Goal: Task Accomplishment & Management: Complete application form

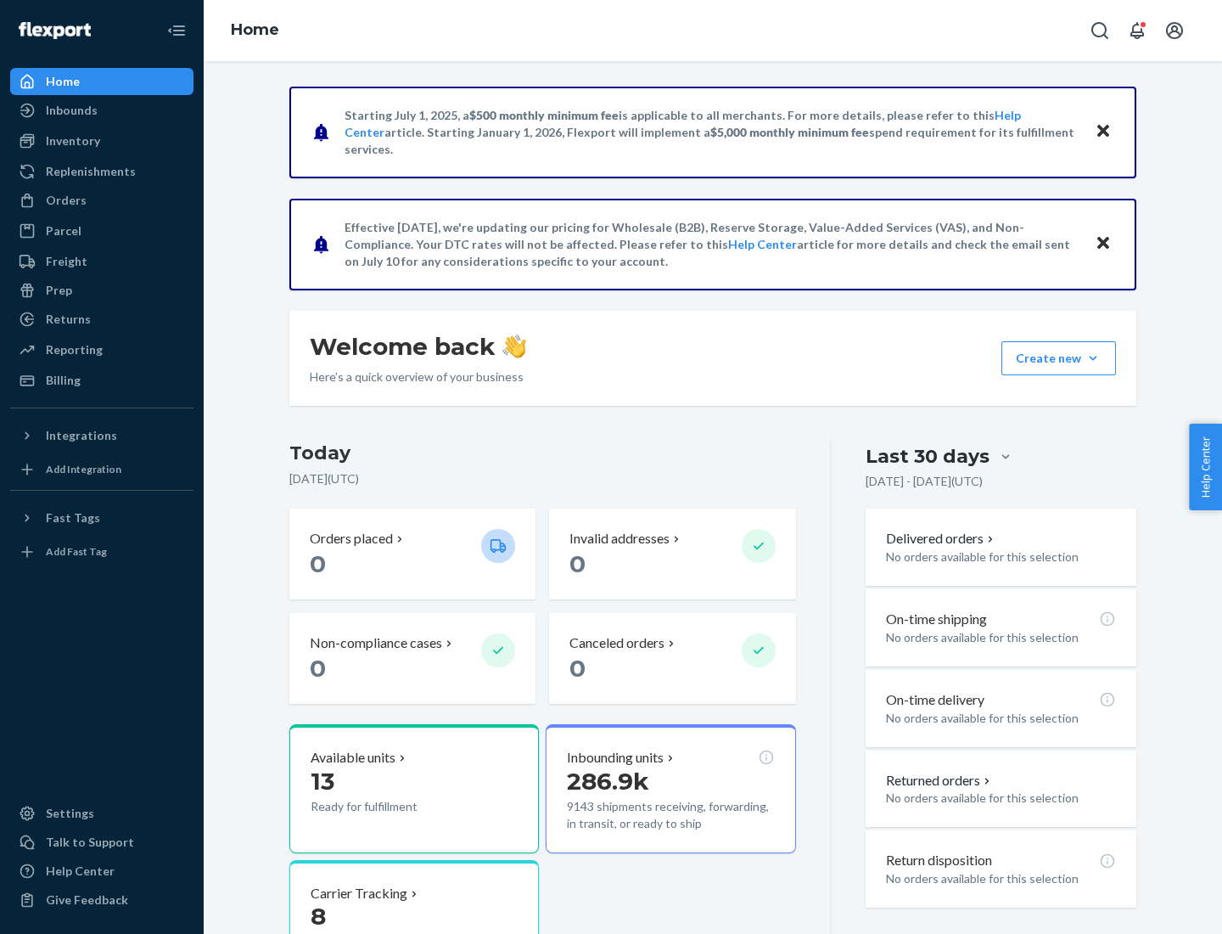
click at [1093, 358] on button "Create new Create new inbound Create new order Create new product" at bounding box center [1058, 358] width 115 height 34
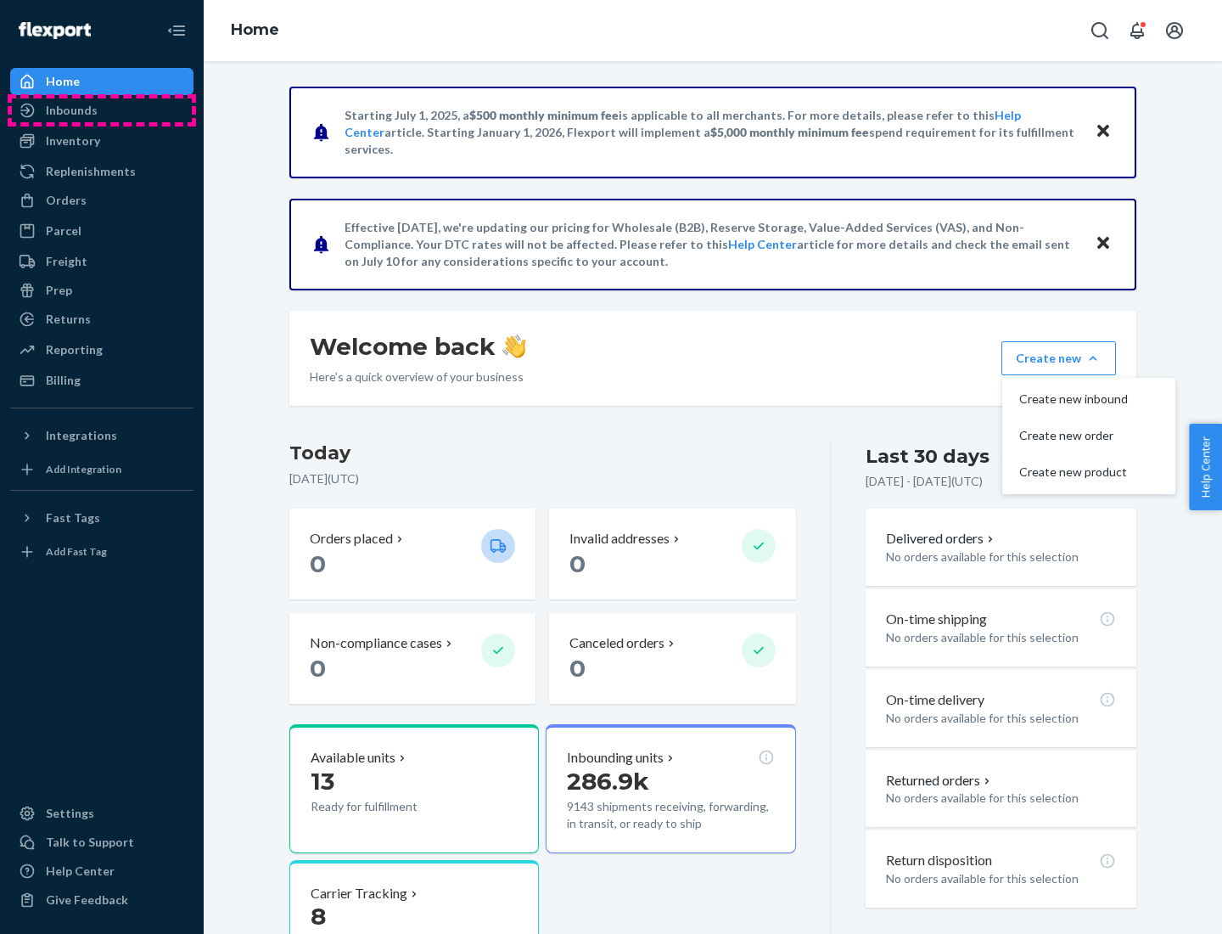
click at [102, 110] on div "Inbounds" at bounding box center [102, 110] width 180 height 24
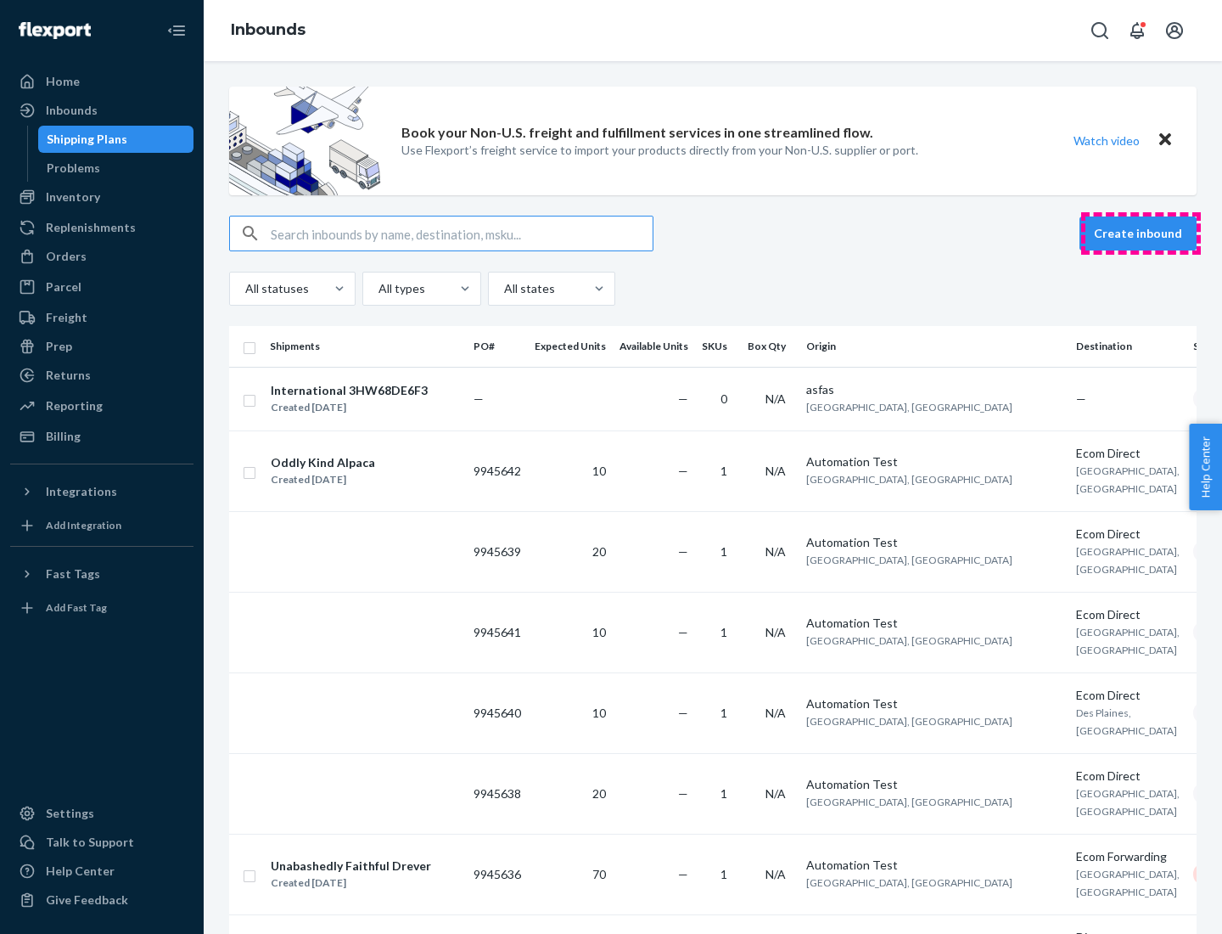
click at [1141, 233] on button "Create inbound" at bounding box center [1138, 233] width 117 height 34
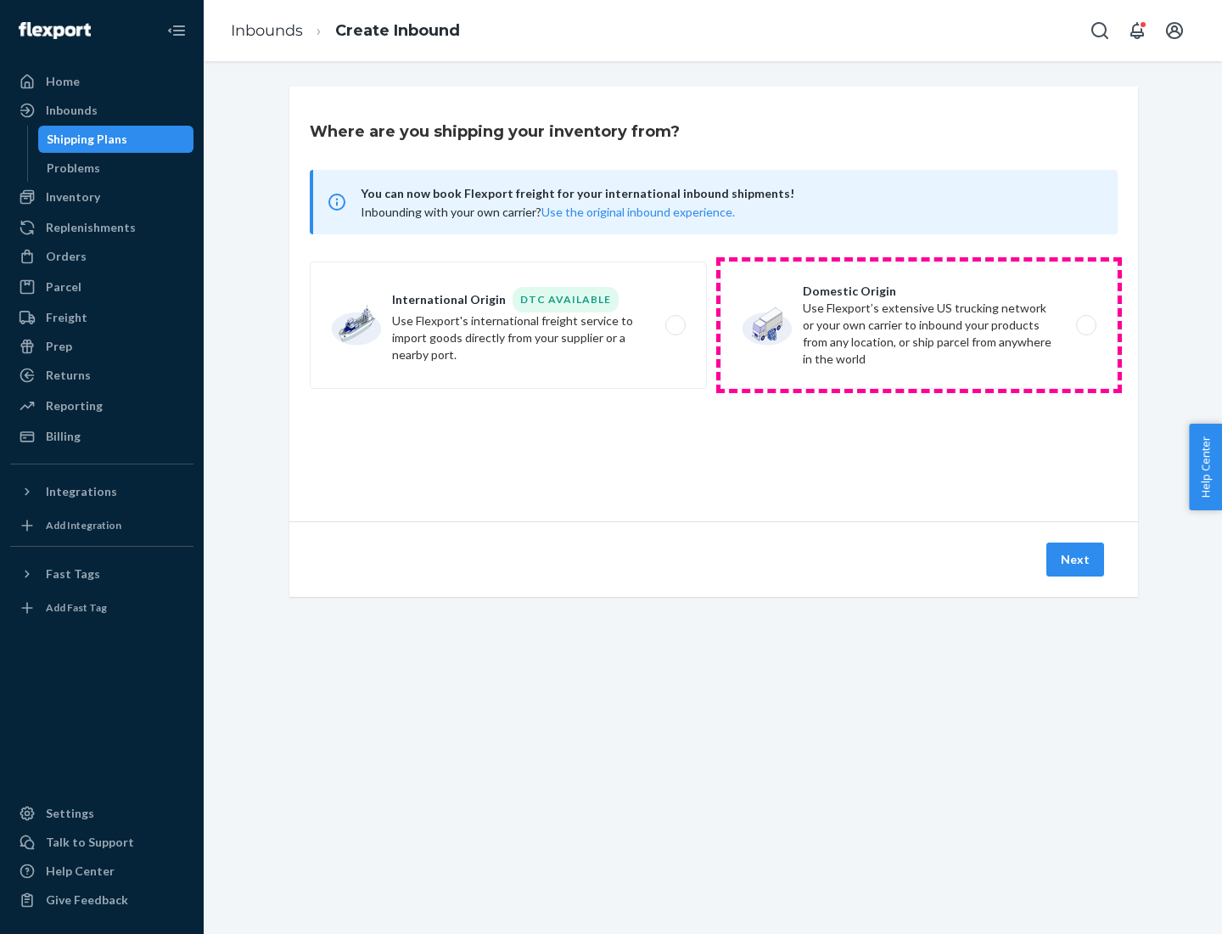
click at [919, 325] on label "Domestic Origin Use Flexport’s extensive US trucking network or your own carrie…" at bounding box center [919, 324] width 397 height 127
click at [1086, 325] on input "Domestic Origin Use Flexport’s extensive US trucking network or your own carrie…" at bounding box center [1091, 325] width 11 height 11
radio input "true"
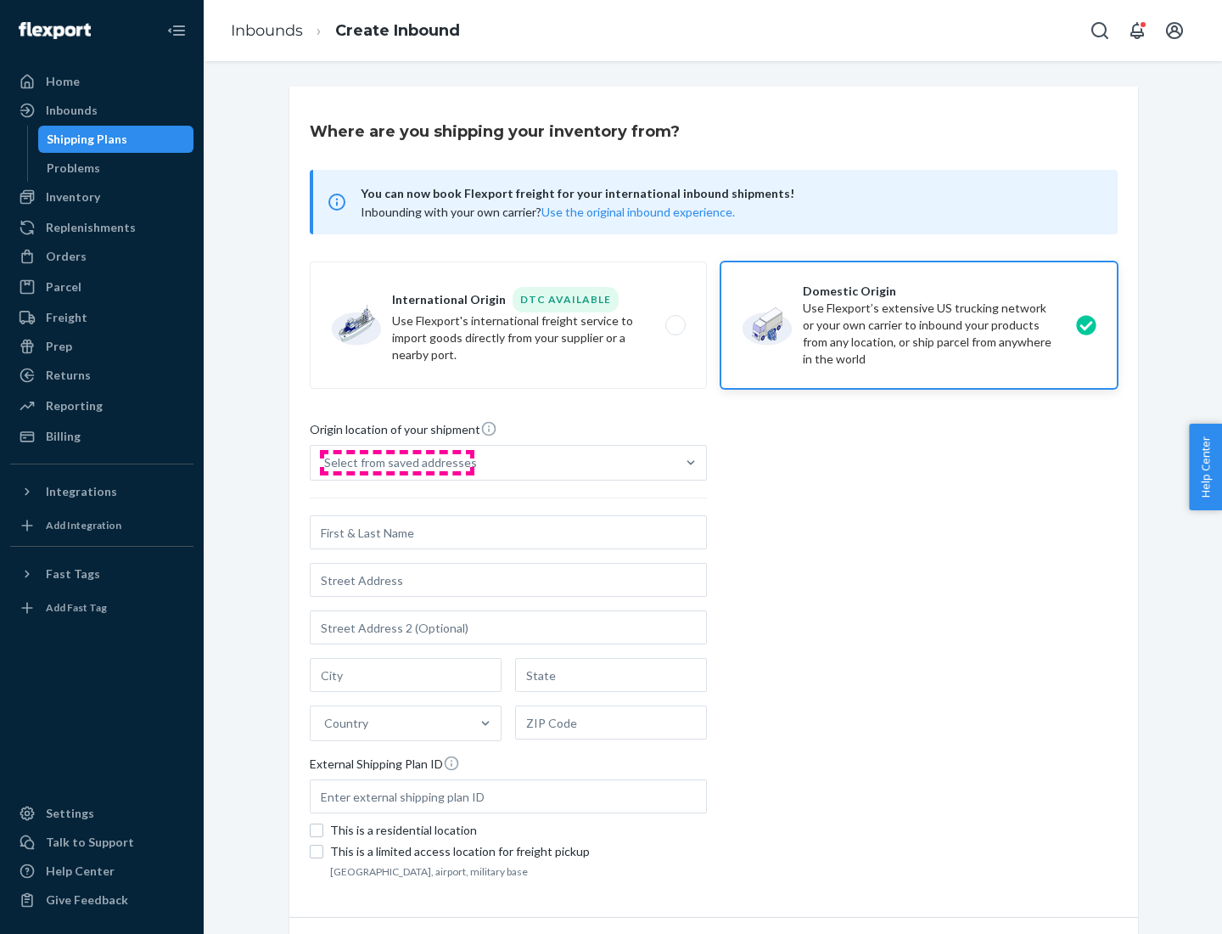
click at [396, 463] on div "Select from saved addresses" at bounding box center [400, 462] width 153 height 17
click at [326, 463] on input "Select from saved addresses" at bounding box center [325, 462] width 2 height 17
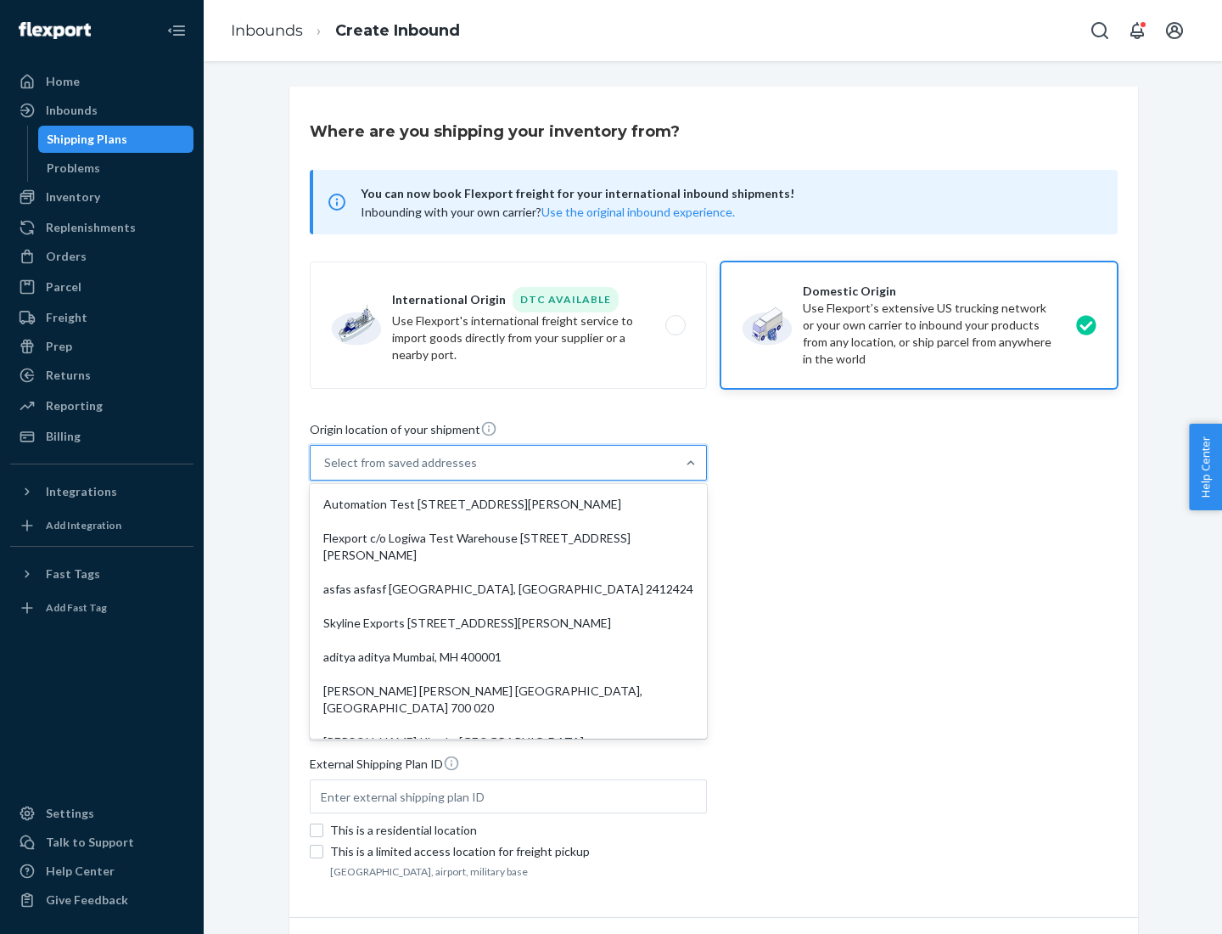
scroll to position [7, 0]
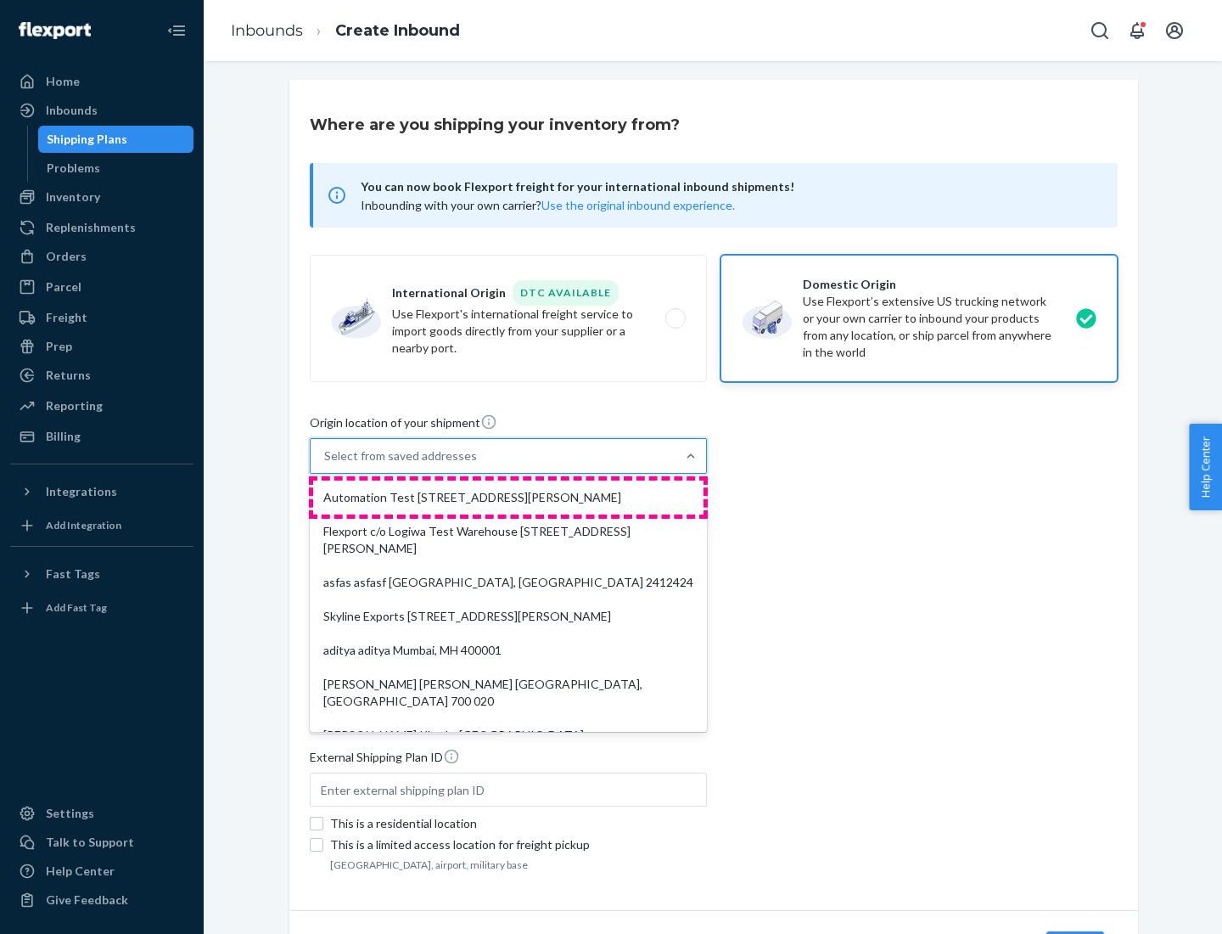
click at [508, 497] on div "Automation Test [STREET_ADDRESS][PERSON_NAME]" at bounding box center [508, 497] width 390 height 34
click at [326, 464] on input "option Automation Test [STREET_ADDRESS][PERSON_NAME]. 9 results available. Use …" at bounding box center [325, 455] width 2 height 17
type input "Automation Test"
type input "9th Floor"
type input "[GEOGRAPHIC_DATA]"
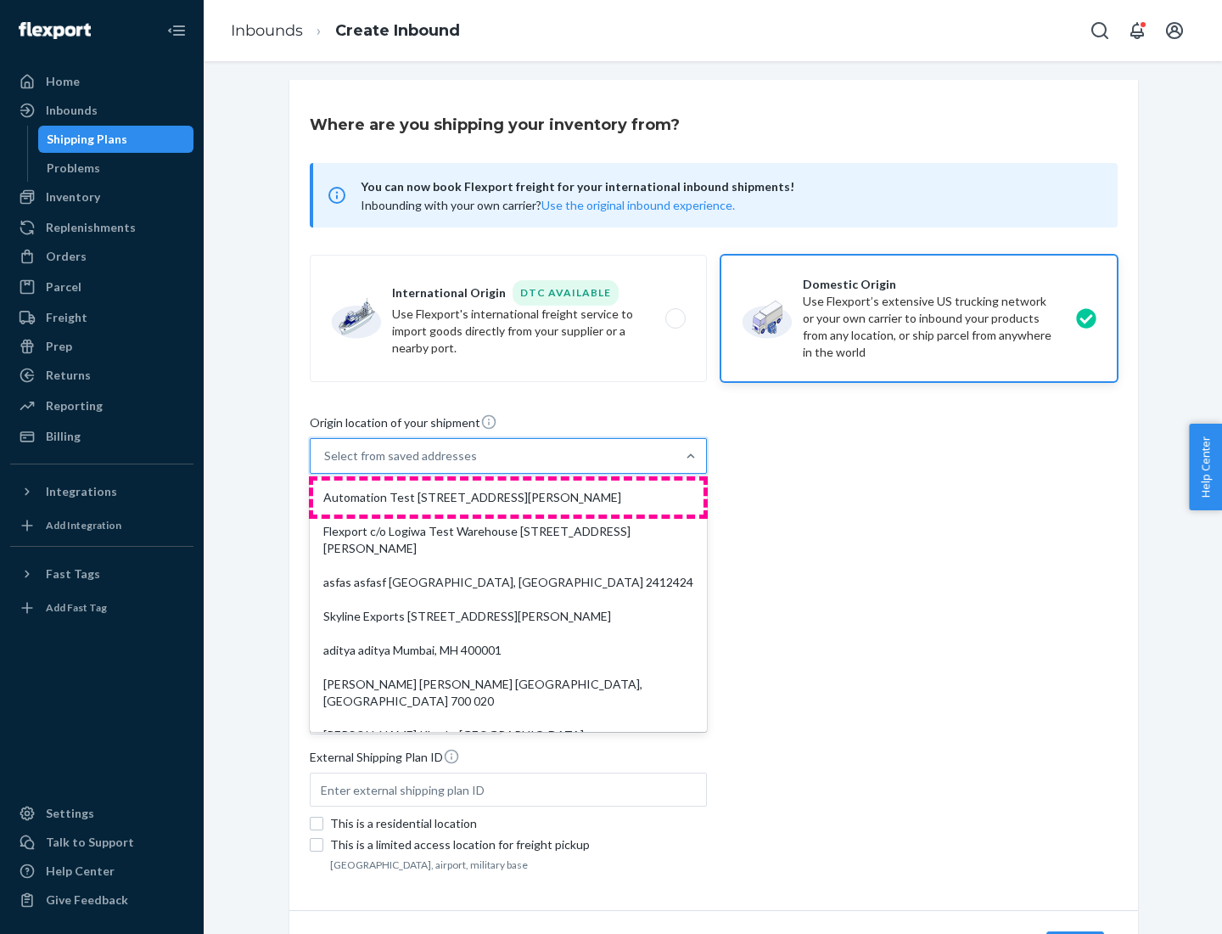
type input "CA"
type input "94104"
type input "[STREET_ADDRESS][PERSON_NAME]"
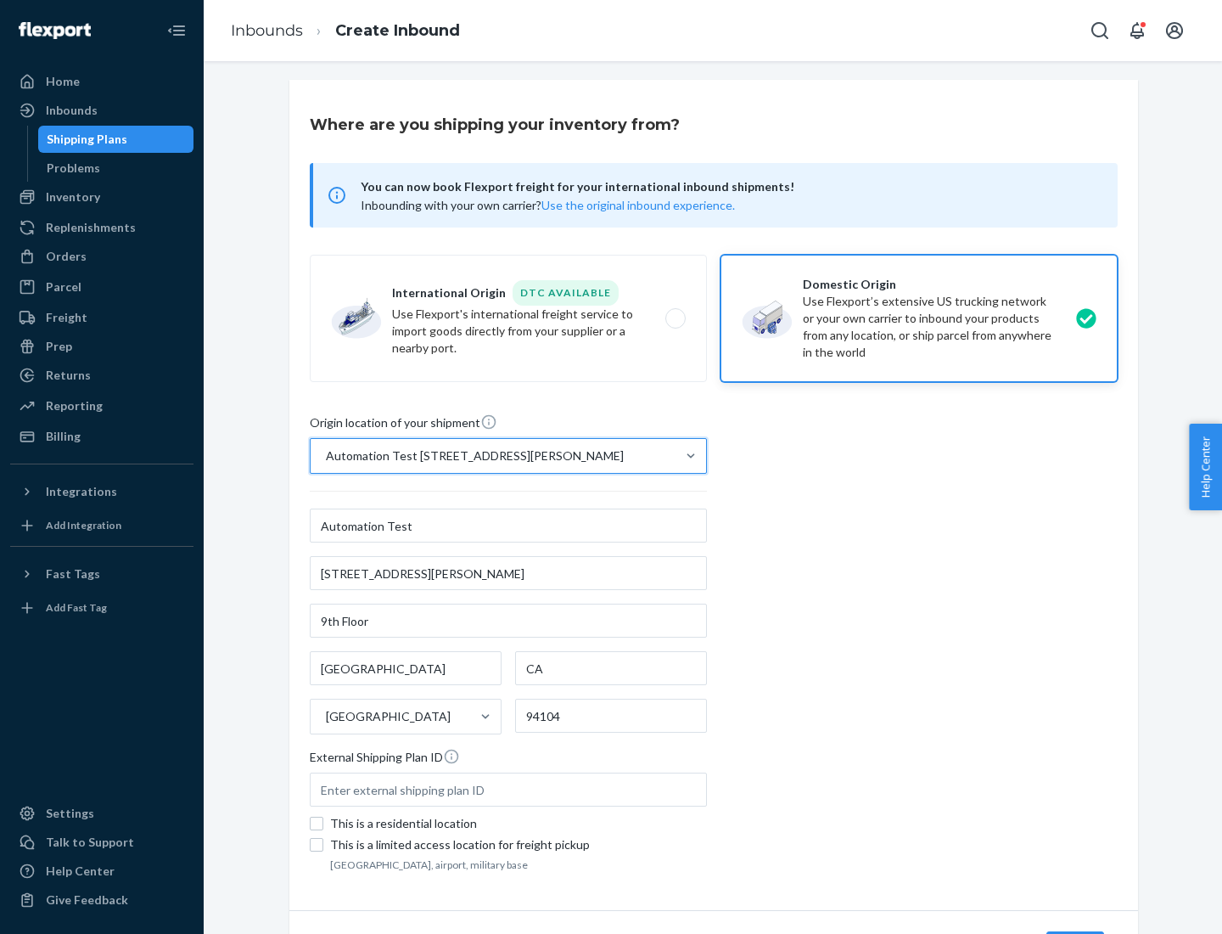
scroll to position [99, 0]
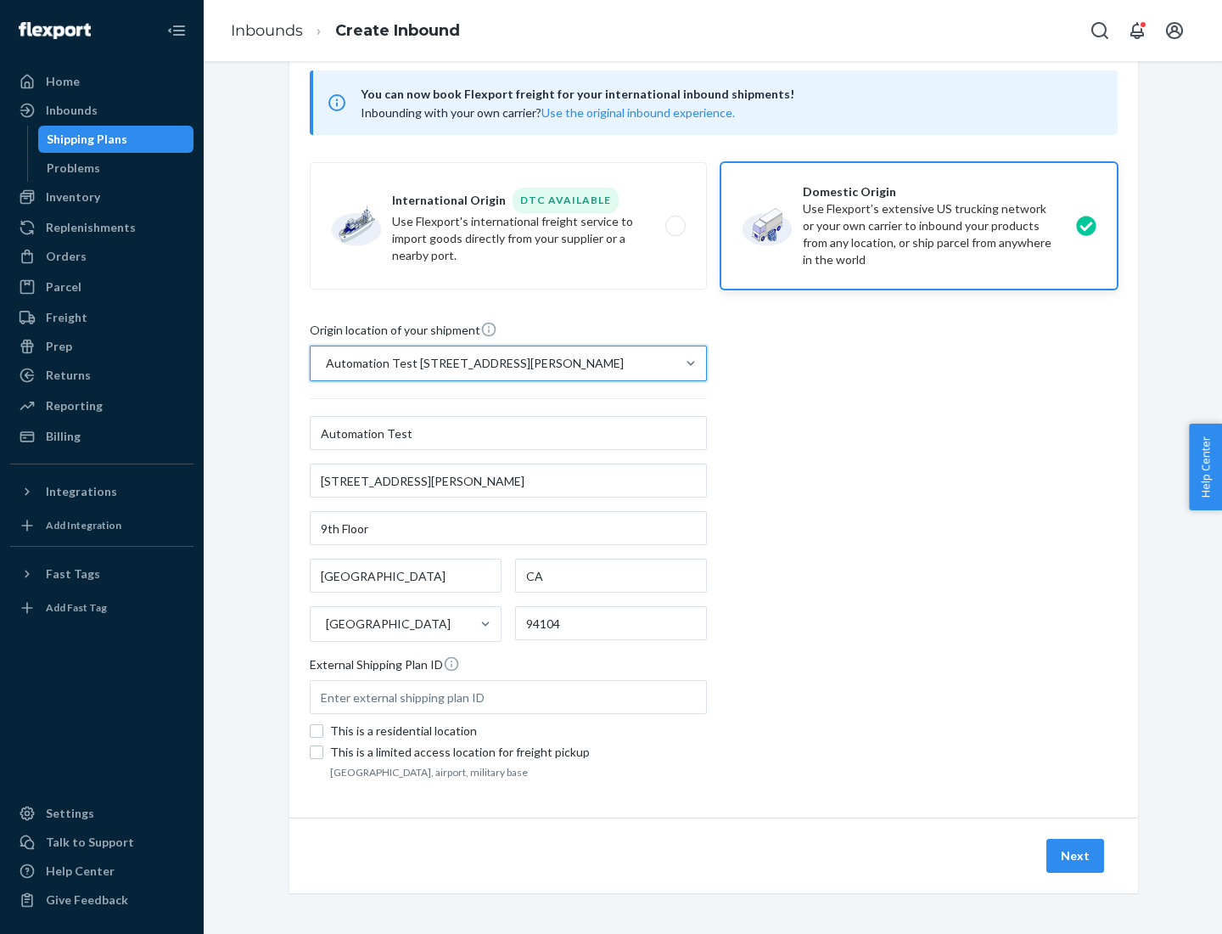
click at [1076, 856] on button "Next" at bounding box center [1075, 856] width 58 height 34
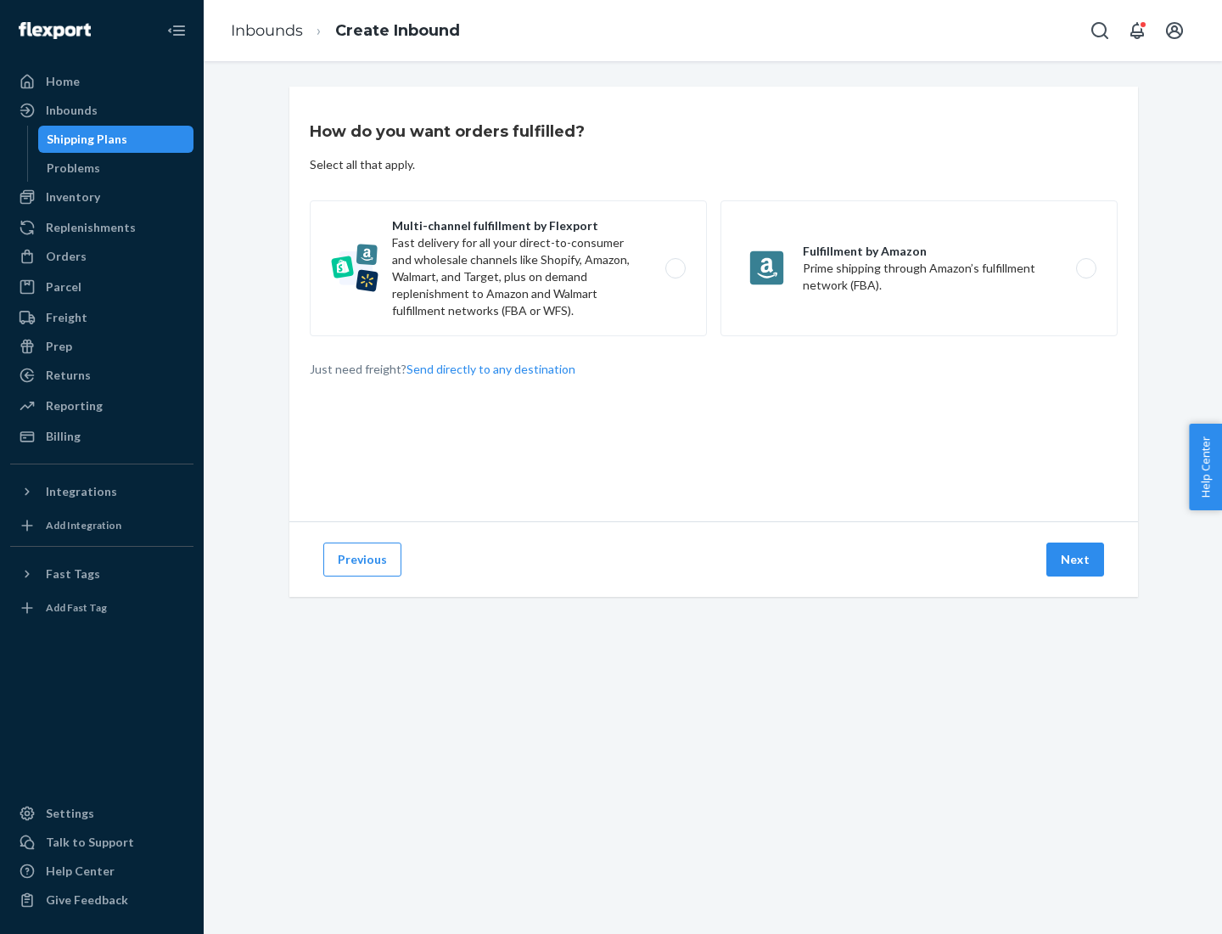
click at [508, 268] on label "Multi-channel fulfillment by Flexport Fast delivery for all your direct-to-cons…" at bounding box center [508, 268] width 397 height 136
click at [675, 268] on input "Multi-channel fulfillment by Flexport Fast delivery for all your direct-to-cons…" at bounding box center [680, 268] width 11 height 11
radio input "true"
click at [1076, 559] on button "Next" at bounding box center [1075, 559] width 58 height 34
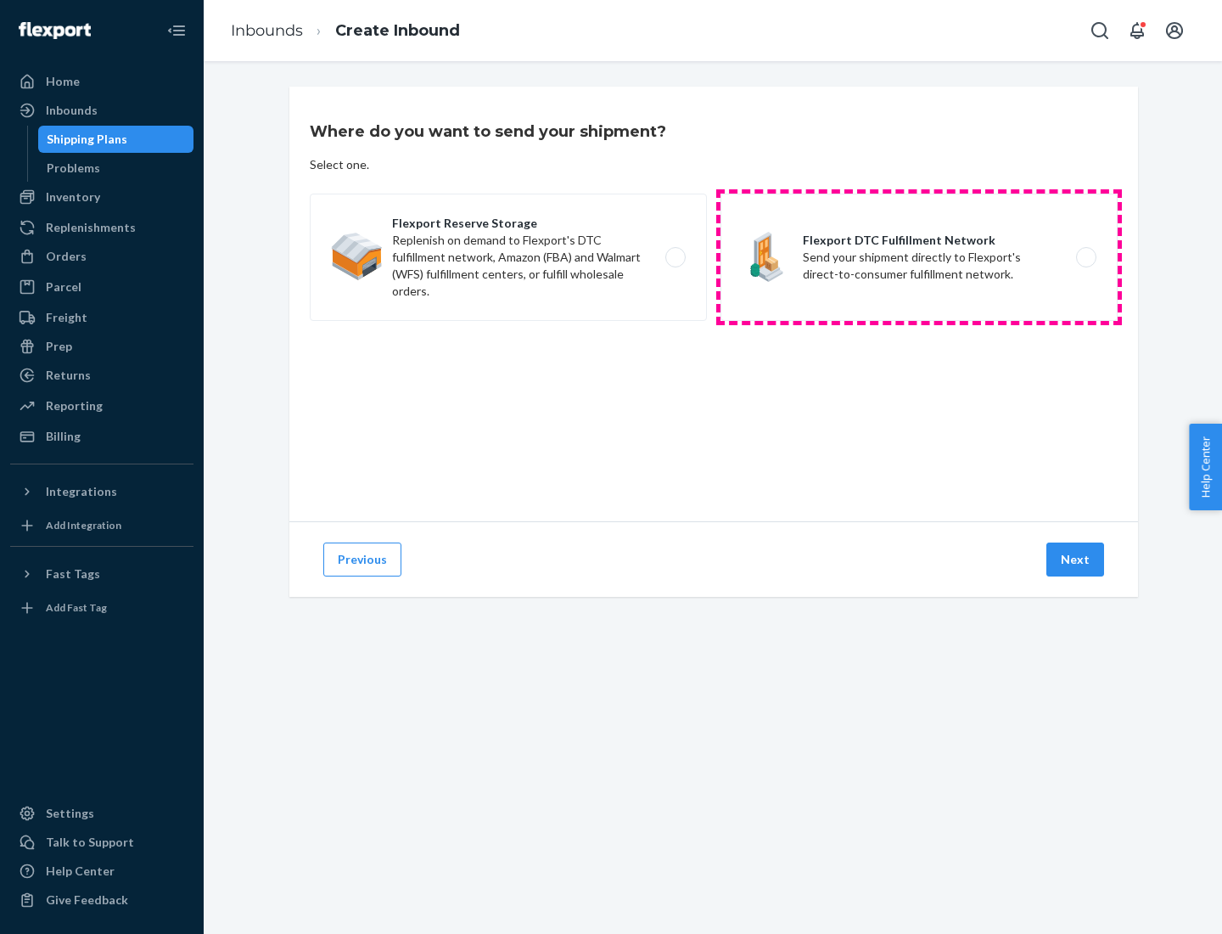
click at [919, 257] on label "Flexport DTC Fulfillment Network Send your shipment directly to Flexport's dire…" at bounding box center [919, 257] width 397 height 127
click at [1086, 257] on input "Flexport DTC Fulfillment Network Send your shipment directly to Flexport's dire…" at bounding box center [1091, 257] width 11 height 11
radio input "true"
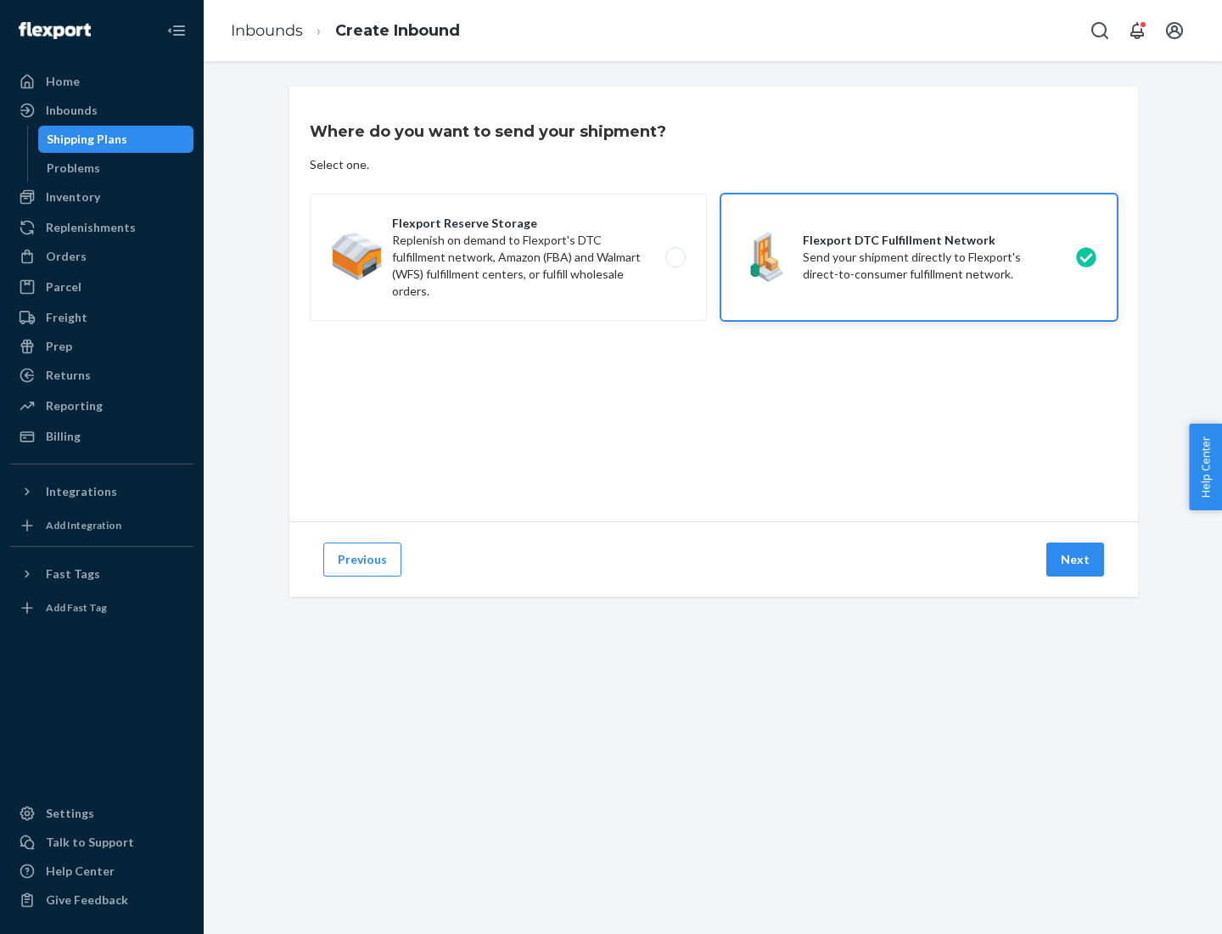
click at [1076, 559] on button "Next" at bounding box center [1075, 559] width 58 height 34
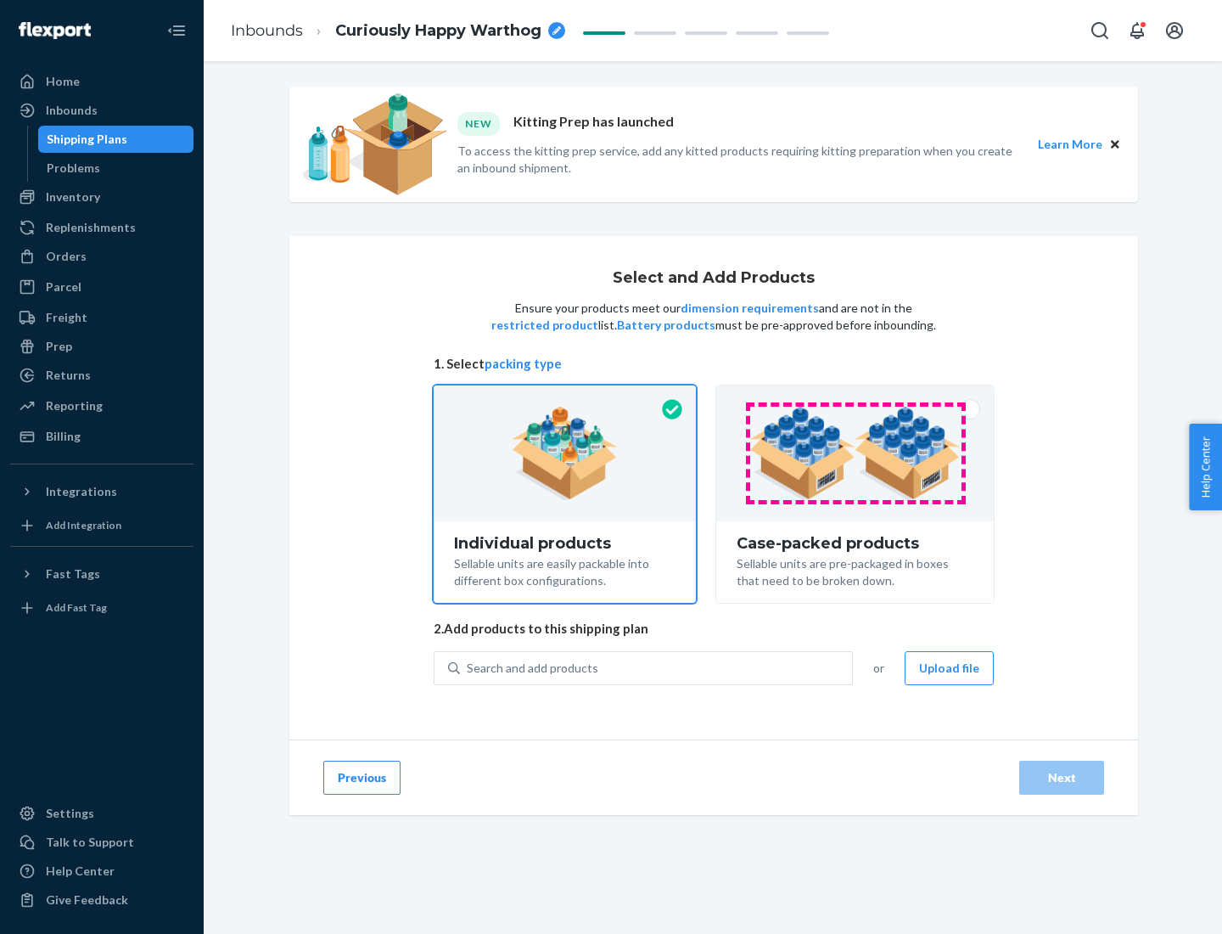
click at [856, 453] on img at bounding box center [854, 453] width 211 height 93
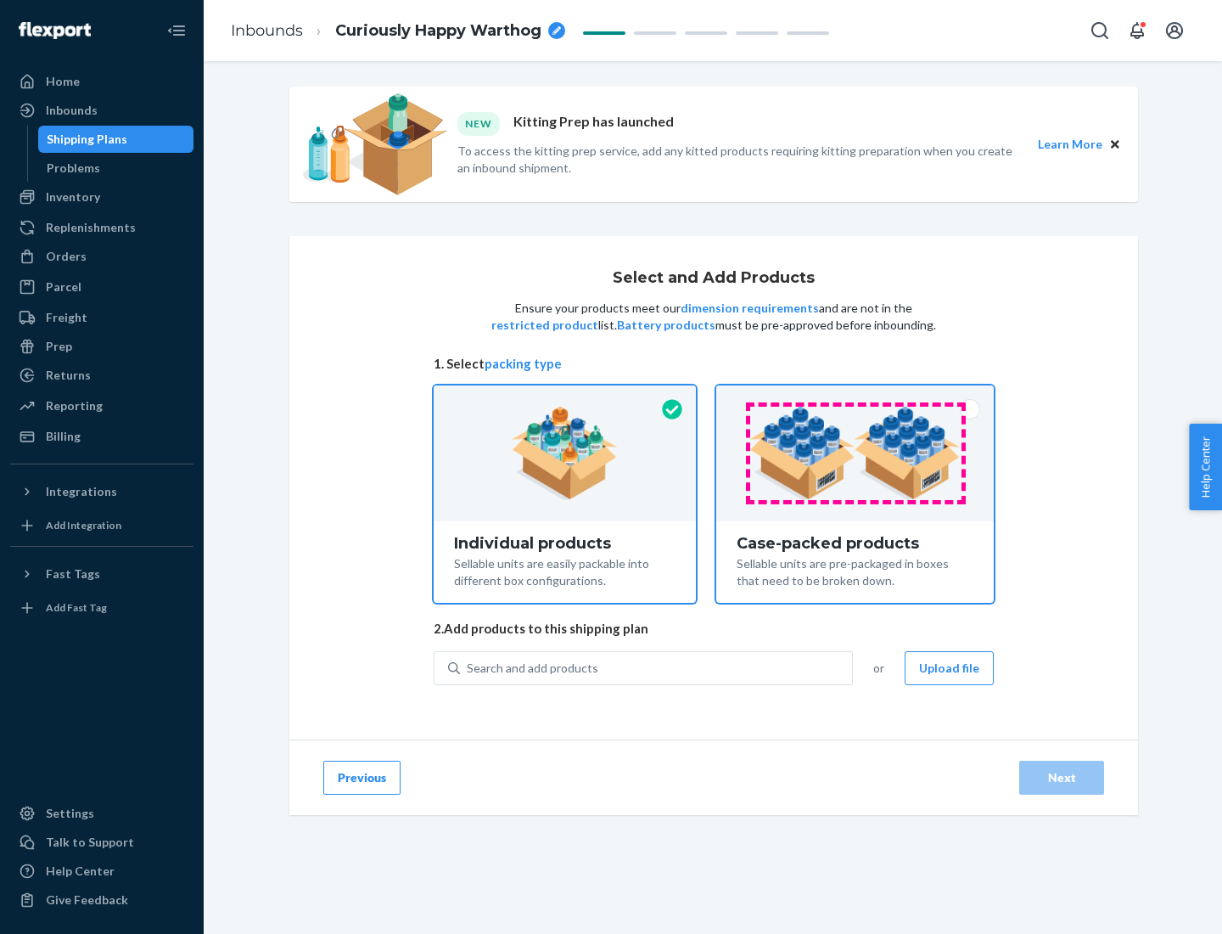
click at [856, 396] on input "Case-packed products Sellable units are pre-packaged in boxes that need to be b…" at bounding box center [855, 390] width 11 height 11
radio input "true"
radio input "false"
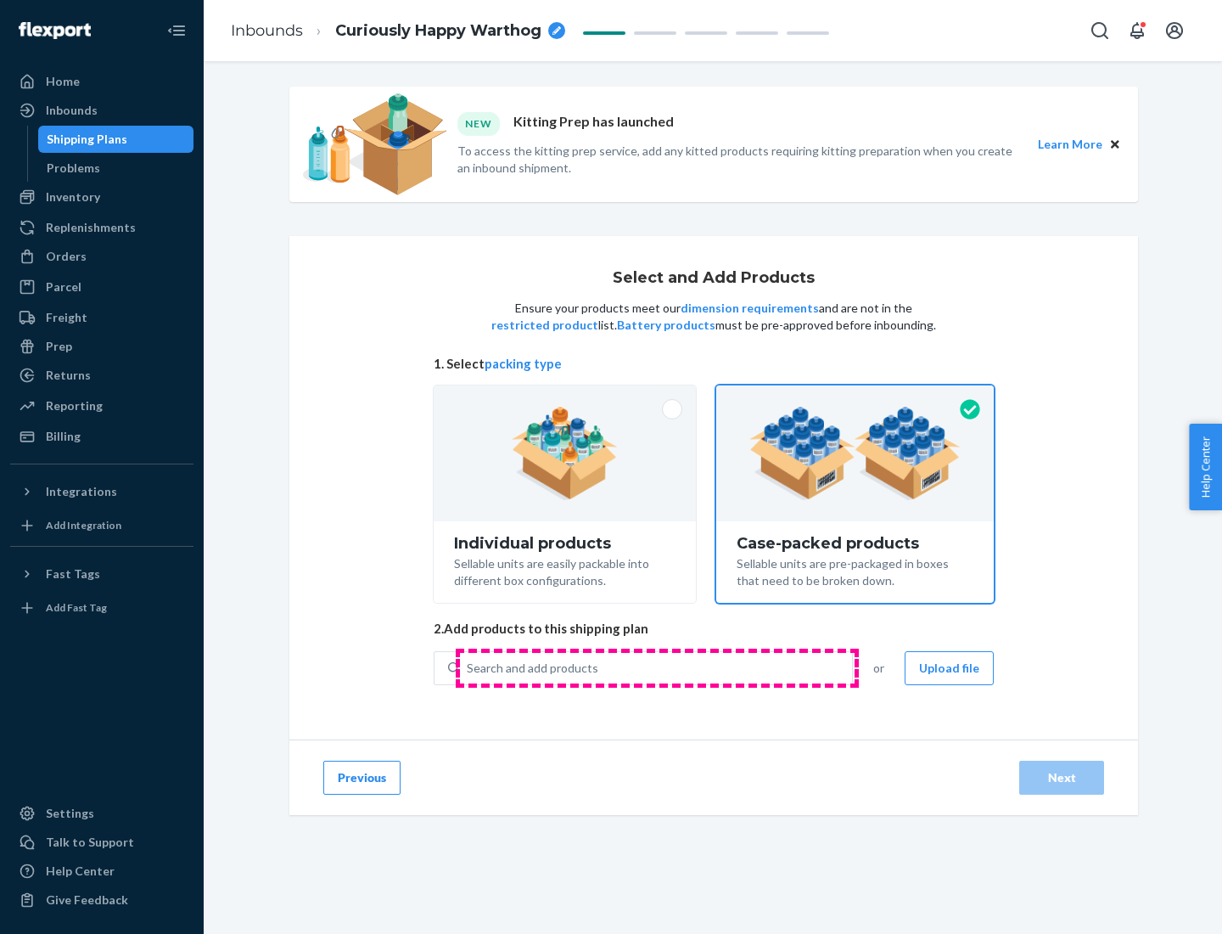
click at [657, 667] on div "Search and add products" at bounding box center [656, 668] width 392 height 31
click at [468, 667] on input "Search and add products" at bounding box center [468, 667] width 2 height 17
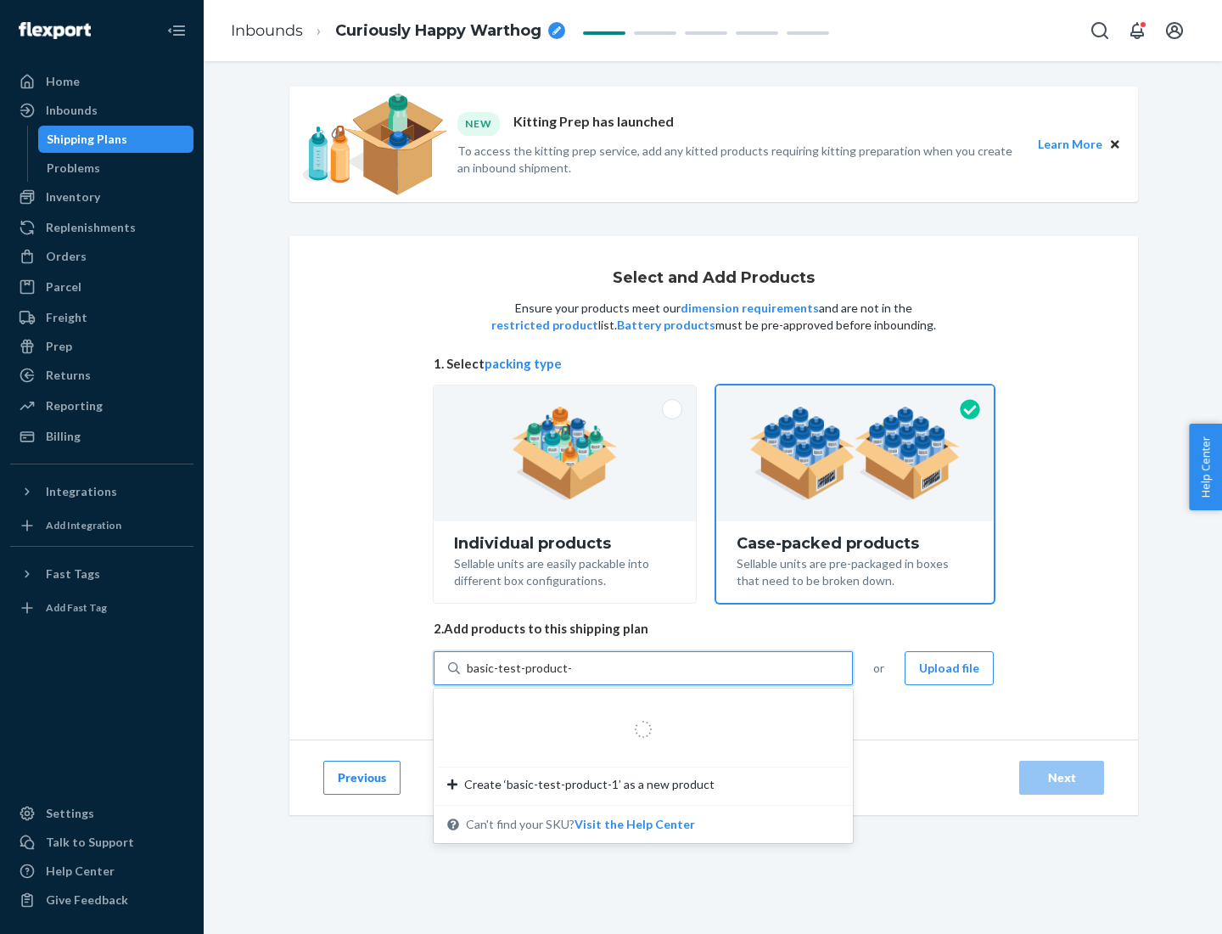
type input "basic-test-product-1"
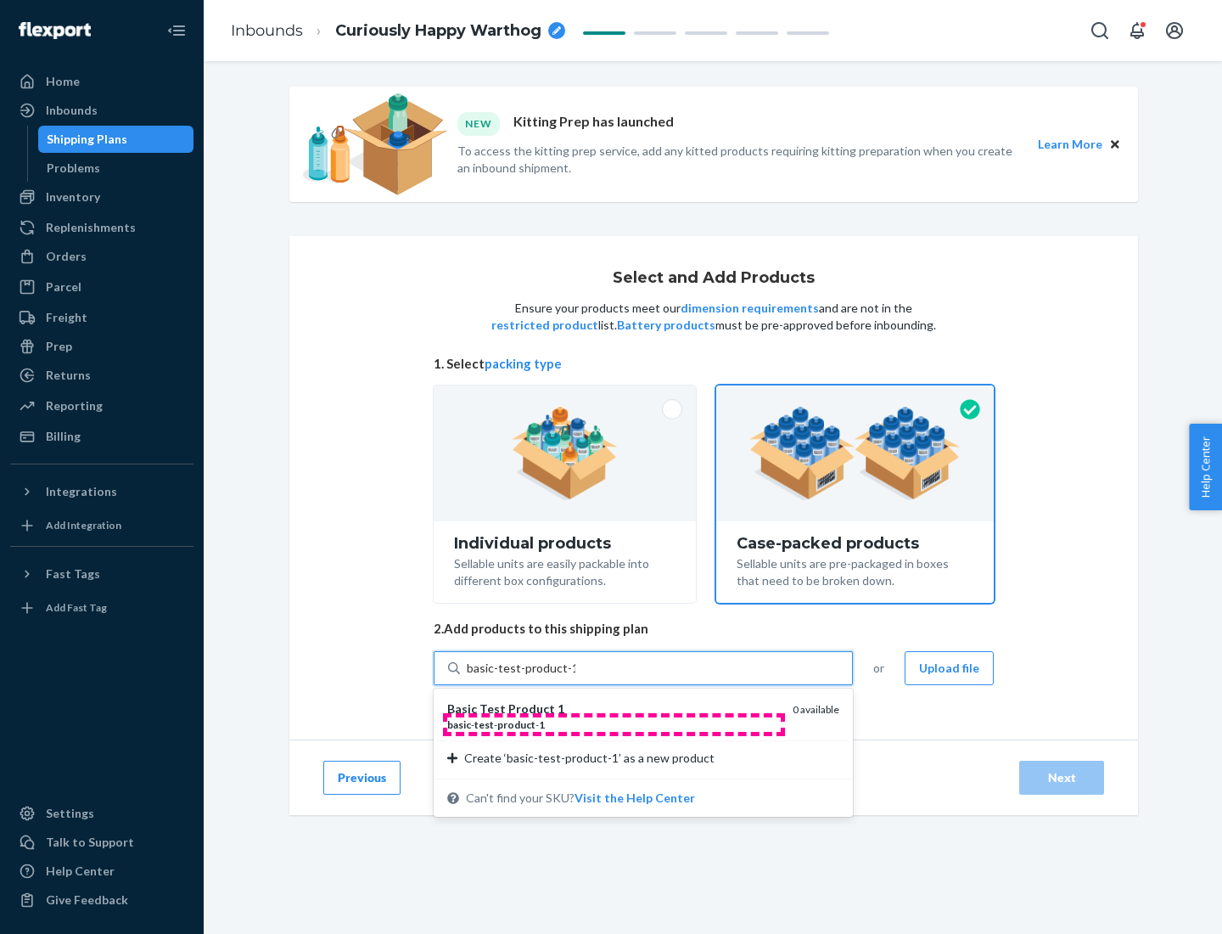
click at [614, 724] on div "basic - test - product - 1" at bounding box center [613, 724] width 332 height 14
click at [575, 676] on input "basic-test-product-1" at bounding box center [521, 667] width 109 height 17
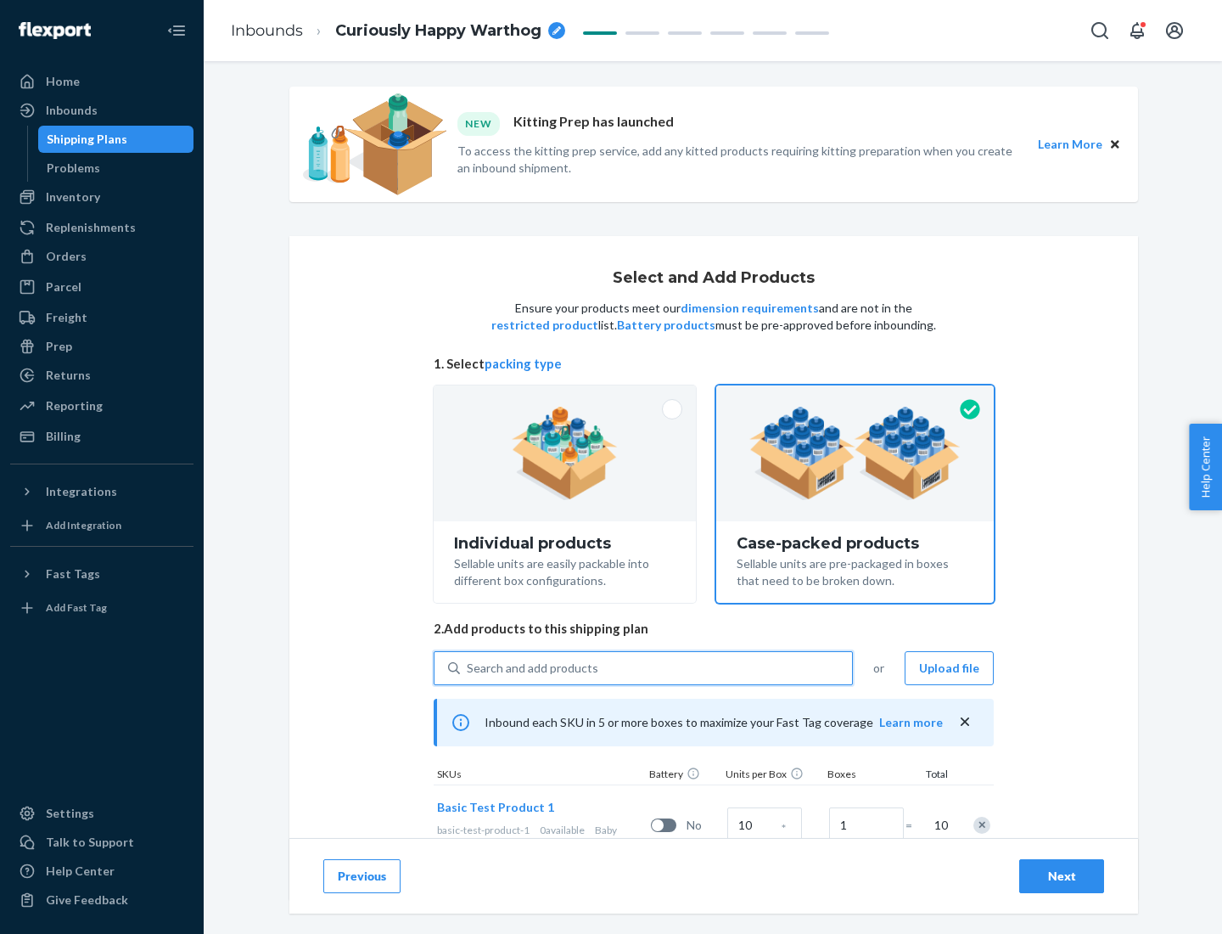
scroll to position [61, 0]
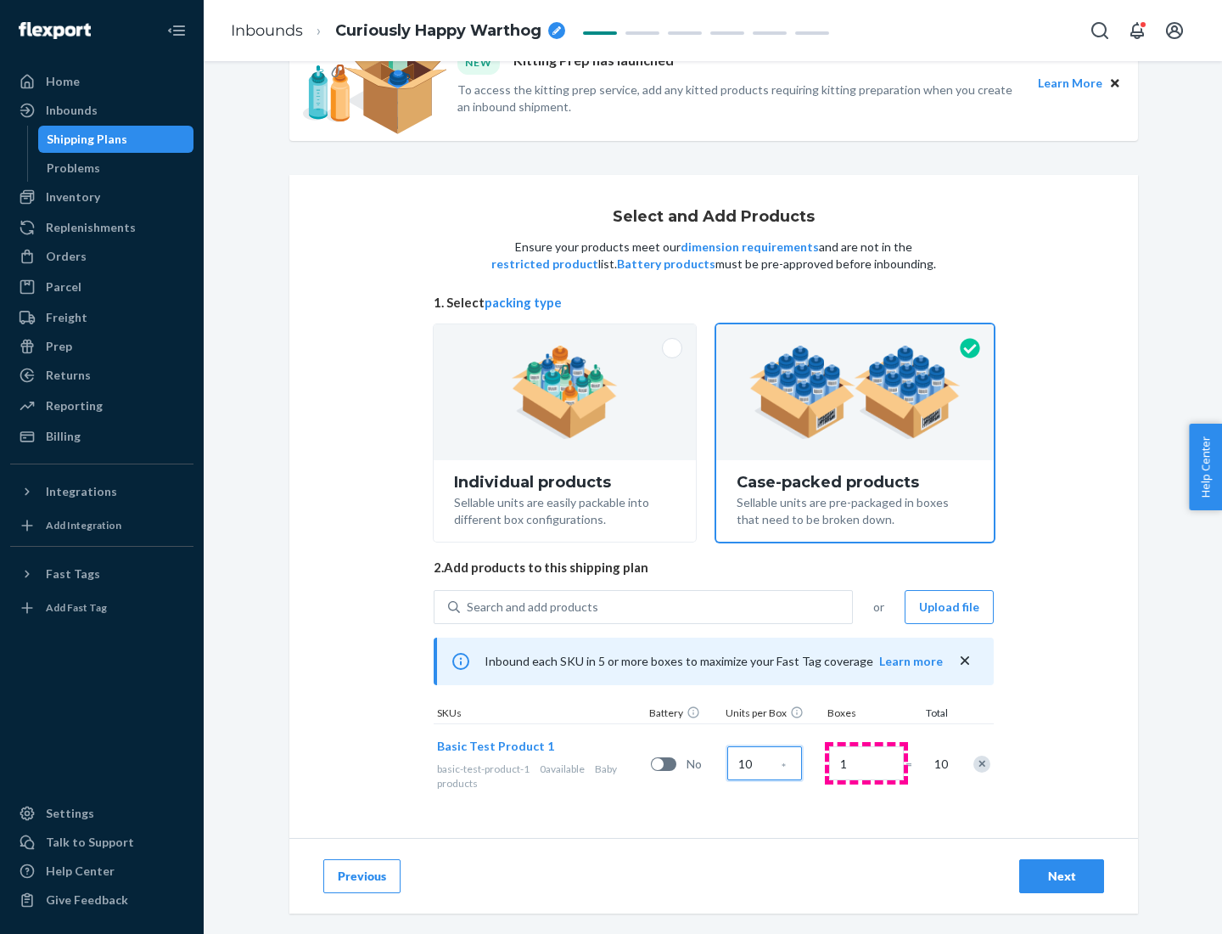
type input "10"
type input "7"
click at [1062, 876] on div "Next" at bounding box center [1062, 875] width 56 height 17
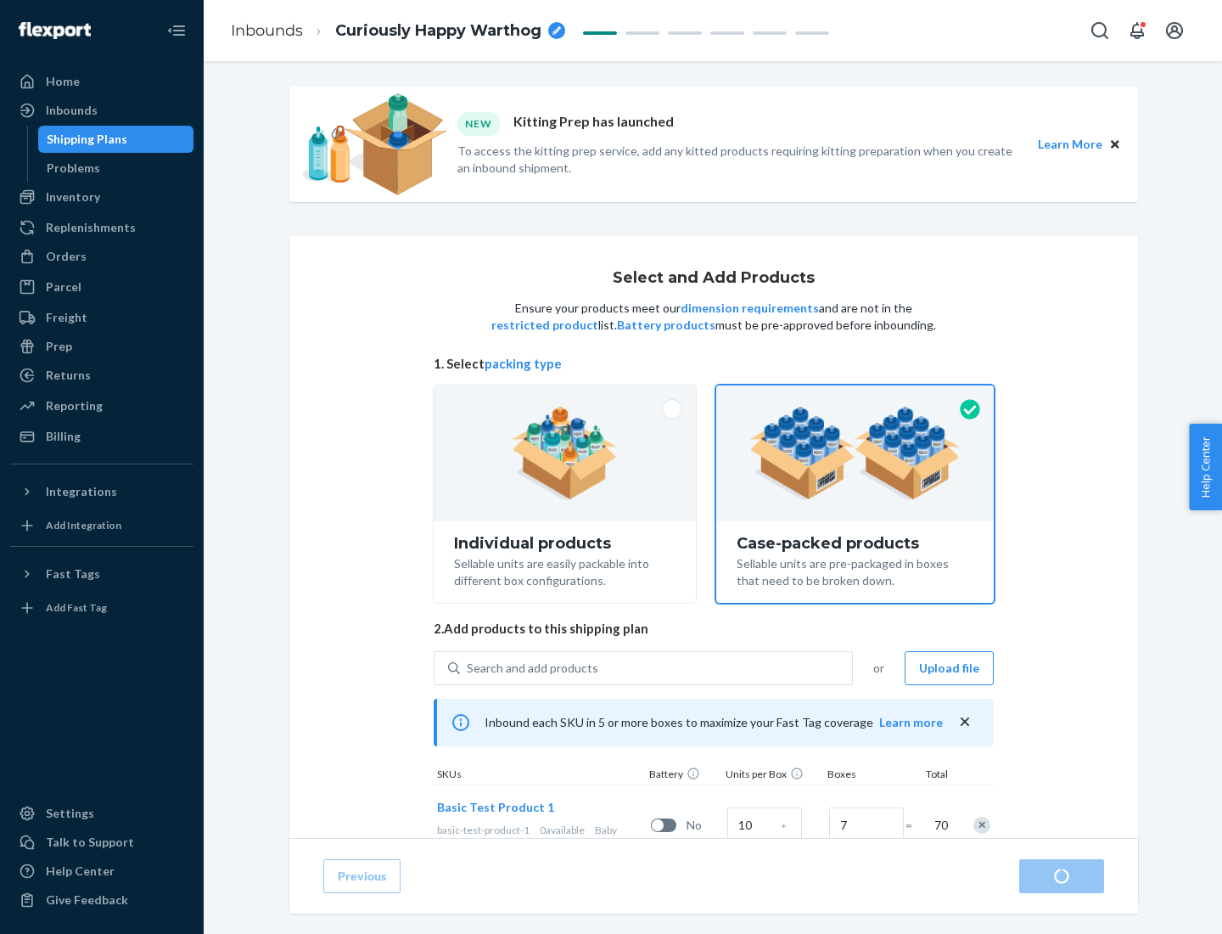
radio input "true"
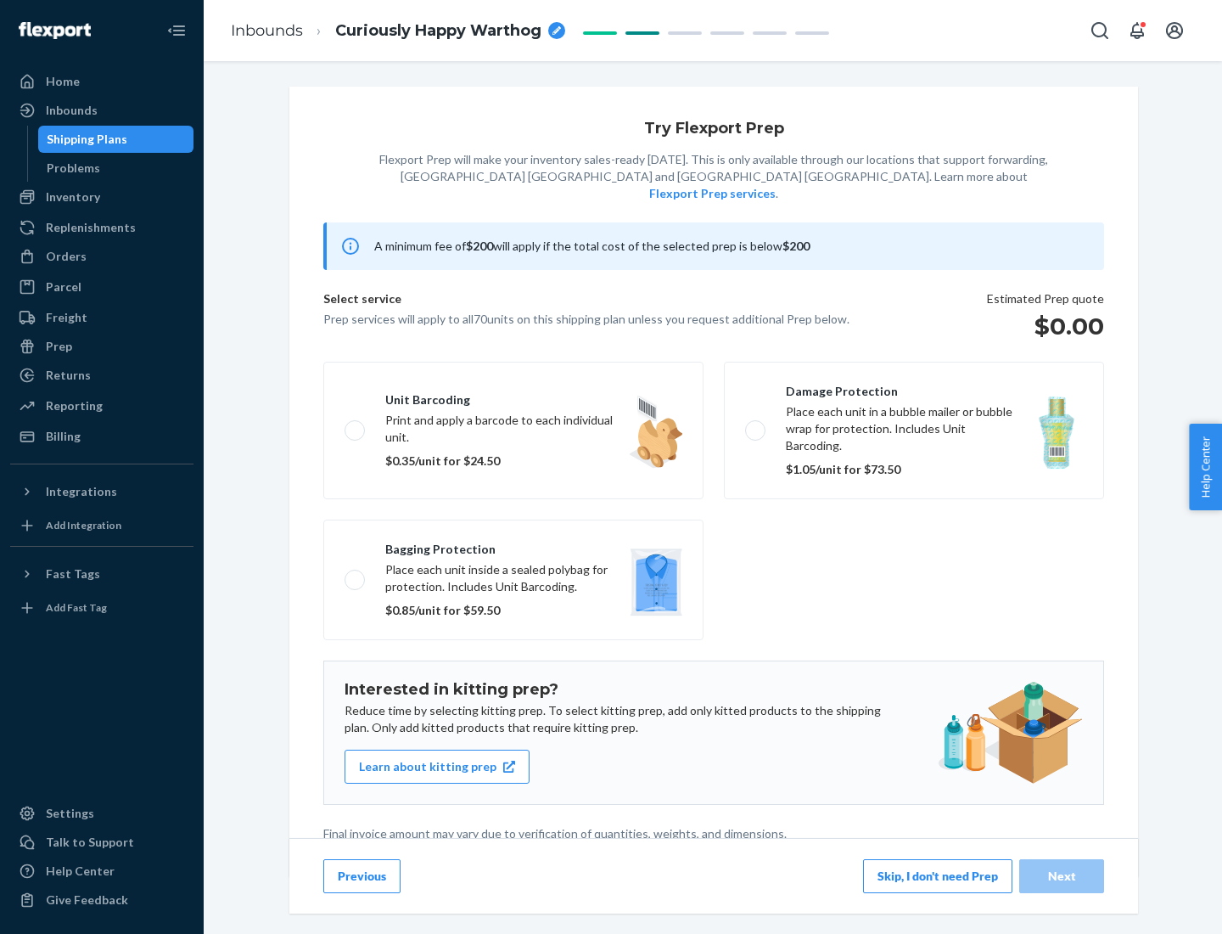
scroll to position [4, 0]
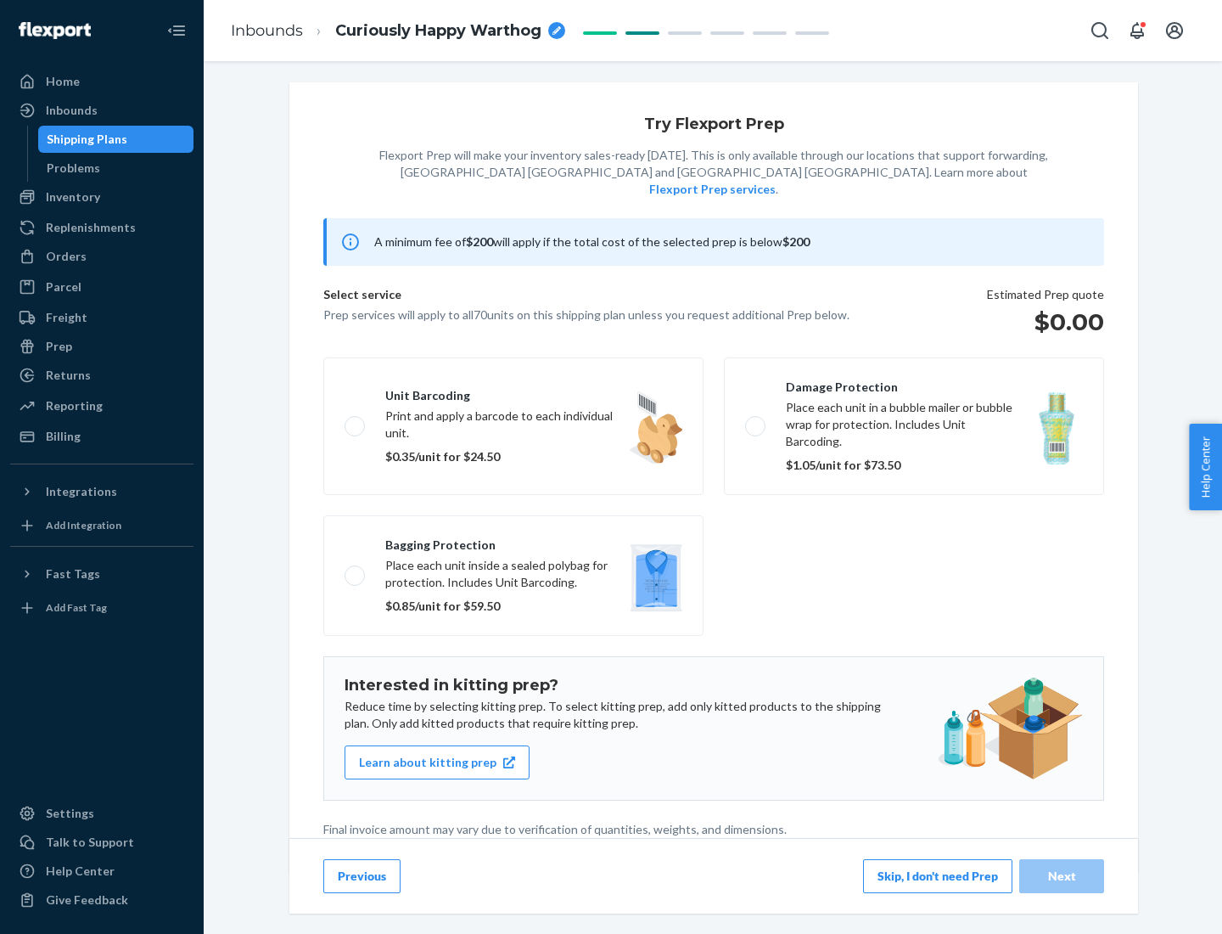
click at [513, 541] on label "Bagging protection Place each unit inside a sealed polybag for protection. Incl…" at bounding box center [513, 575] width 380 height 121
click at [356, 569] on input "Bagging protection Place each unit inside a sealed polybag for protection. Incl…" at bounding box center [350, 574] width 11 height 11
checkbox input "true"
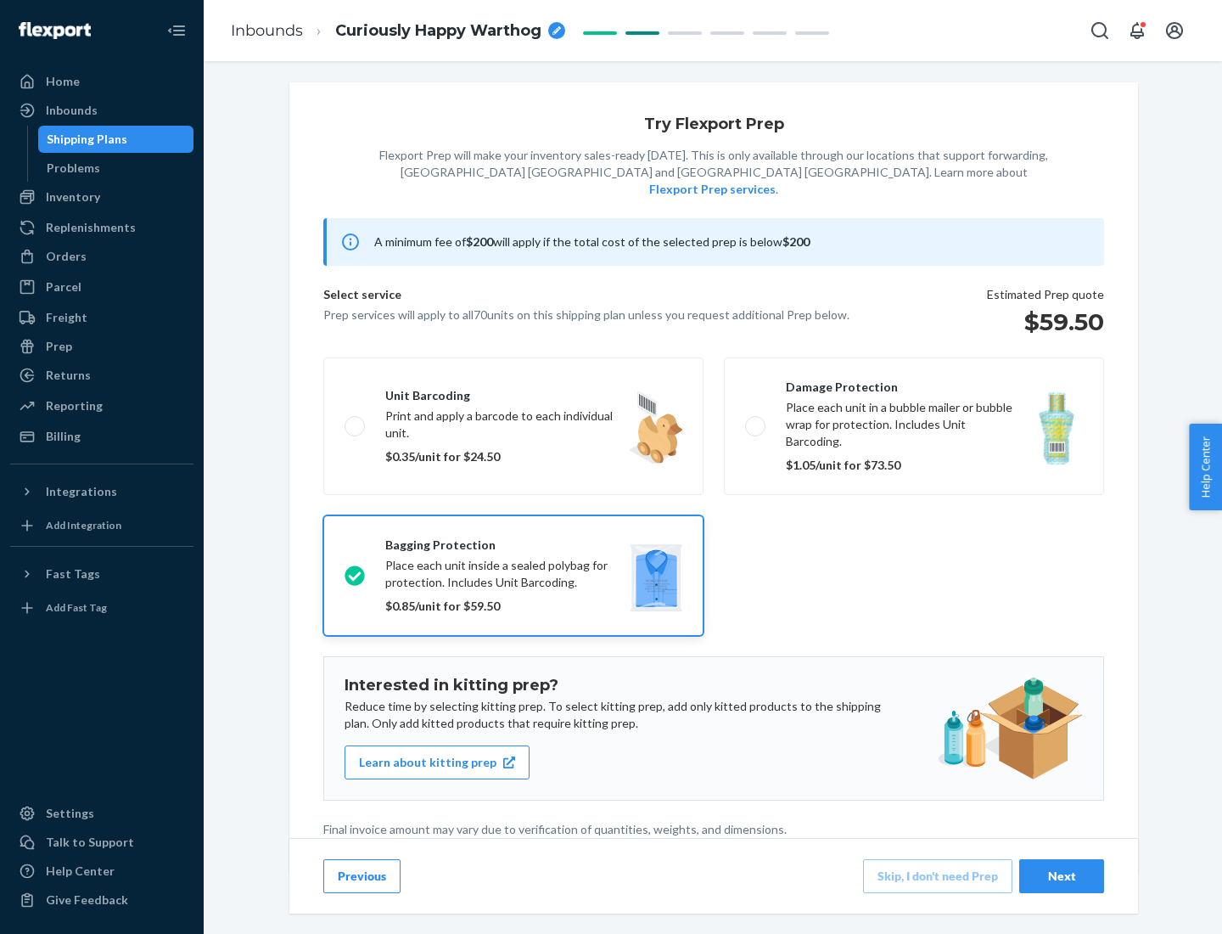
click at [1062, 875] on div "Next" at bounding box center [1062, 875] width 56 height 17
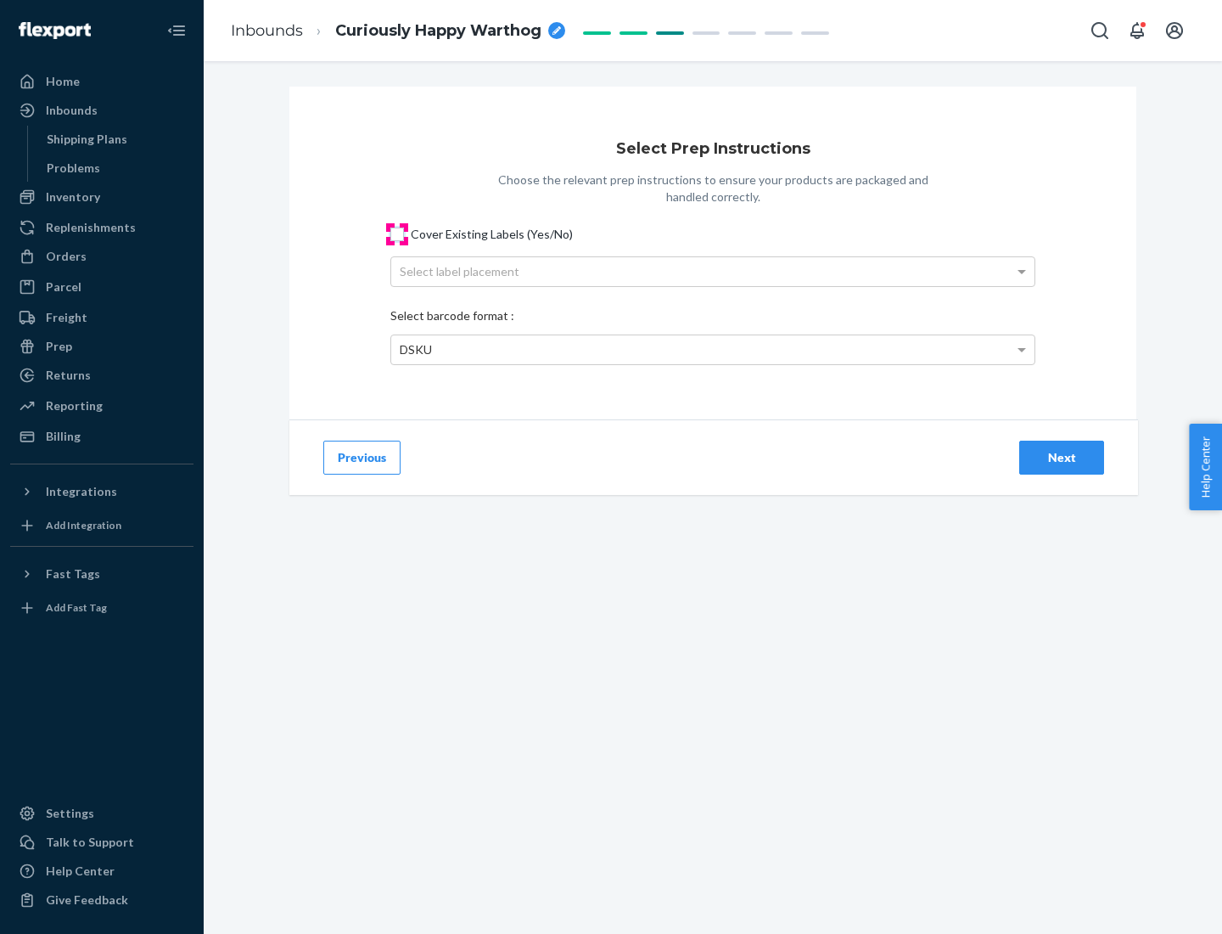
click at [397, 233] on input "Cover Existing Labels (Yes/No)" at bounding box center [397, 234] width 14 height 14
checkbox input "true"
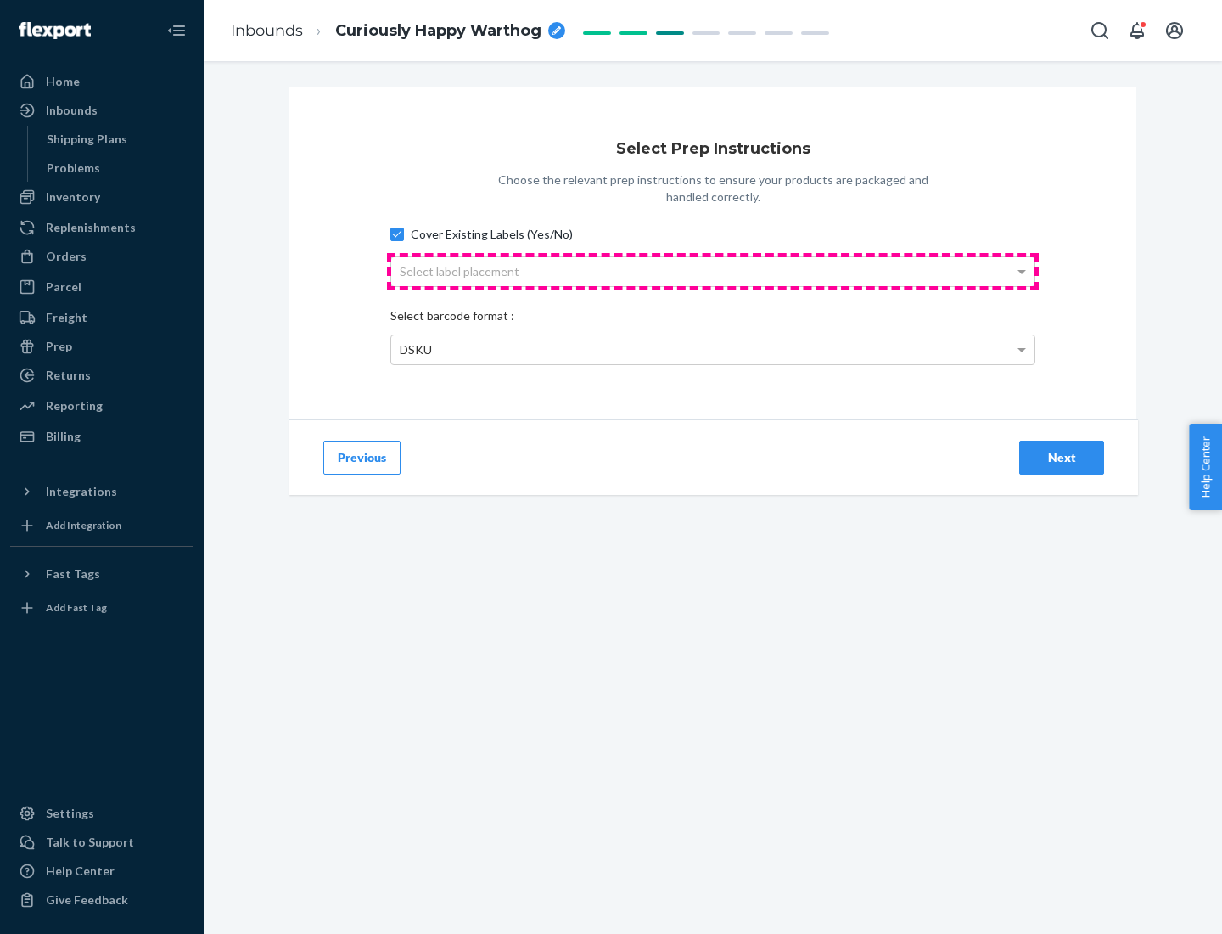
click at [713, 271] on div "Select label placement" at bounding box center [712, 271] width 643 height 29
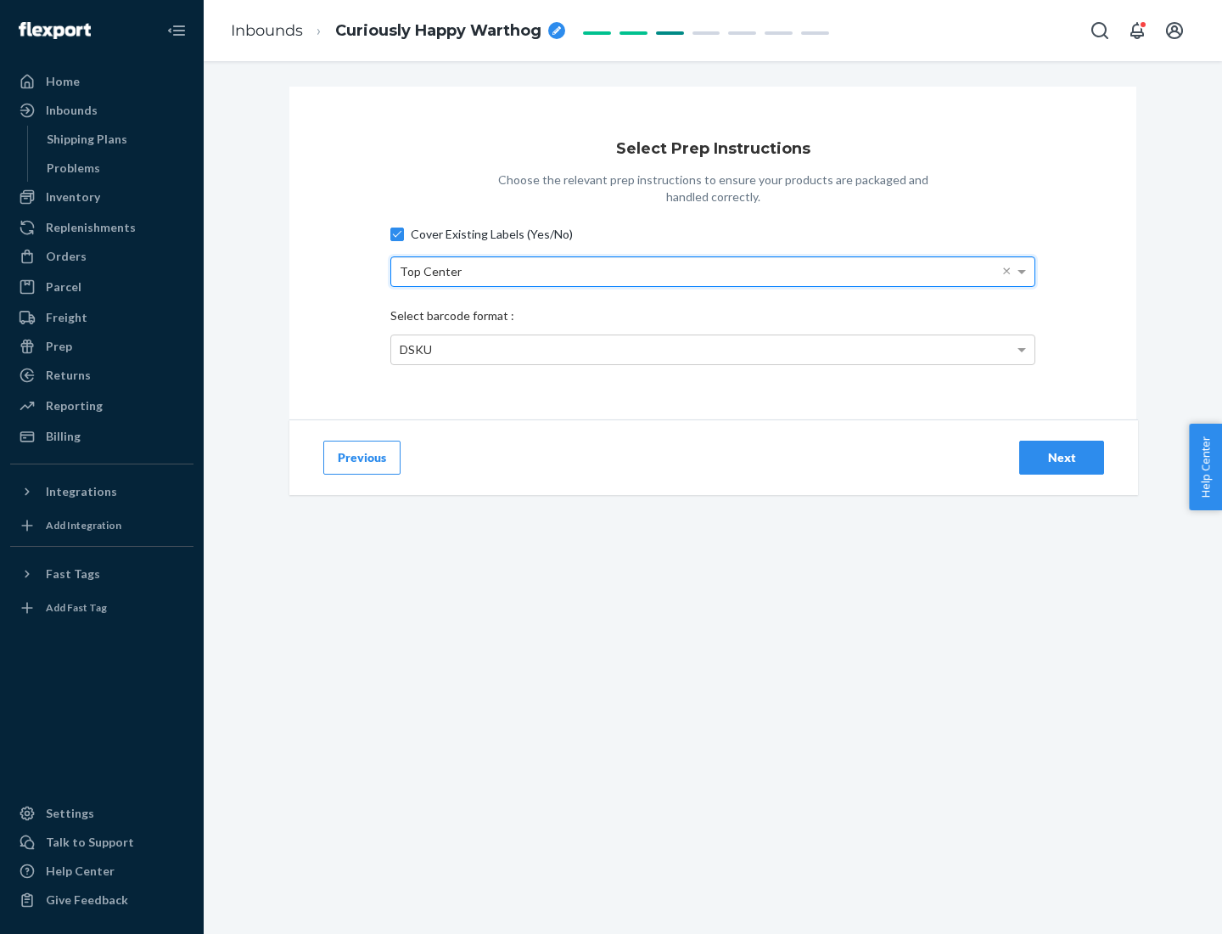
click at [713, 349] on div "DSKU" at bounding box center [712, 349] width 643 height 29
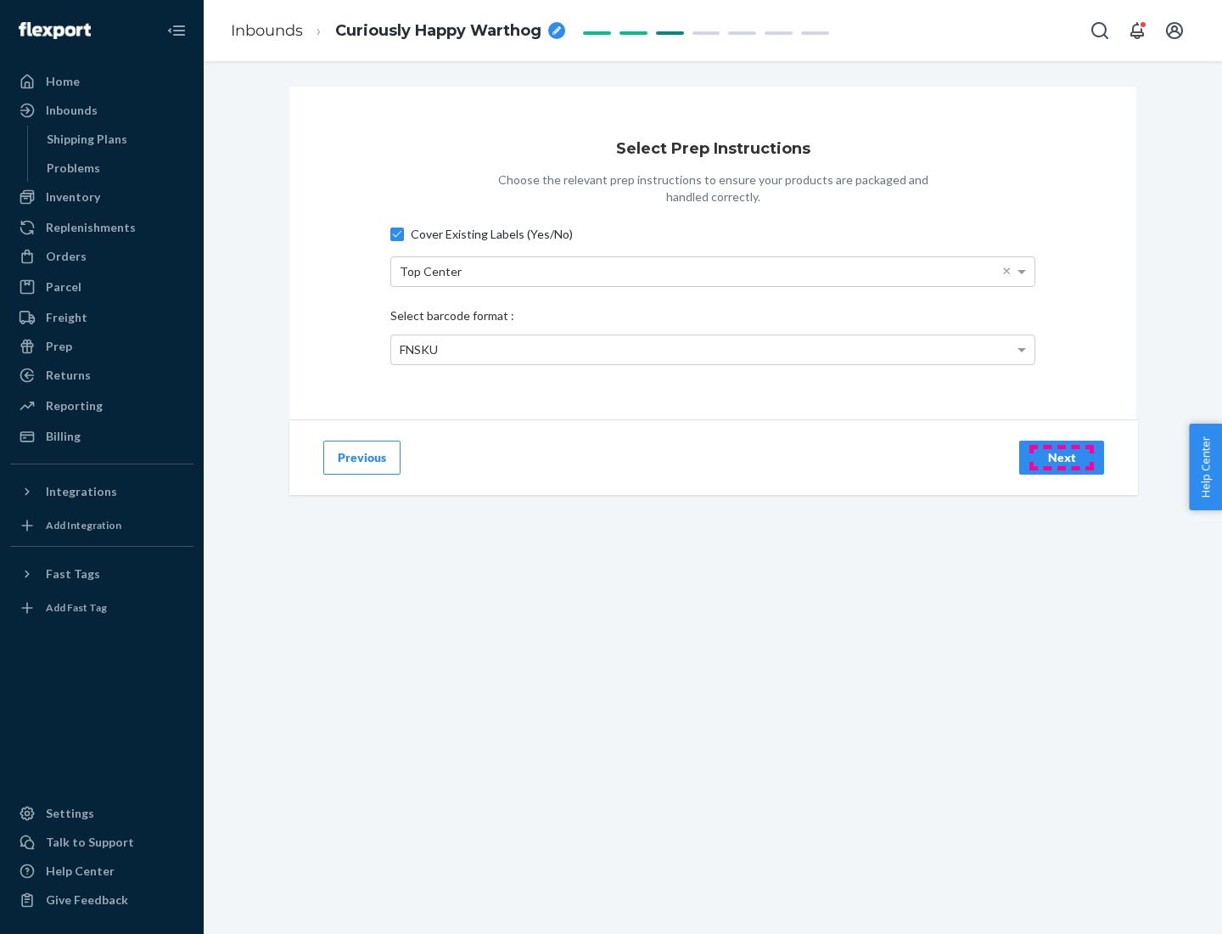
click at [1062, 457] on div "Next" at bounding box center [1062, 457] width 56 height 17
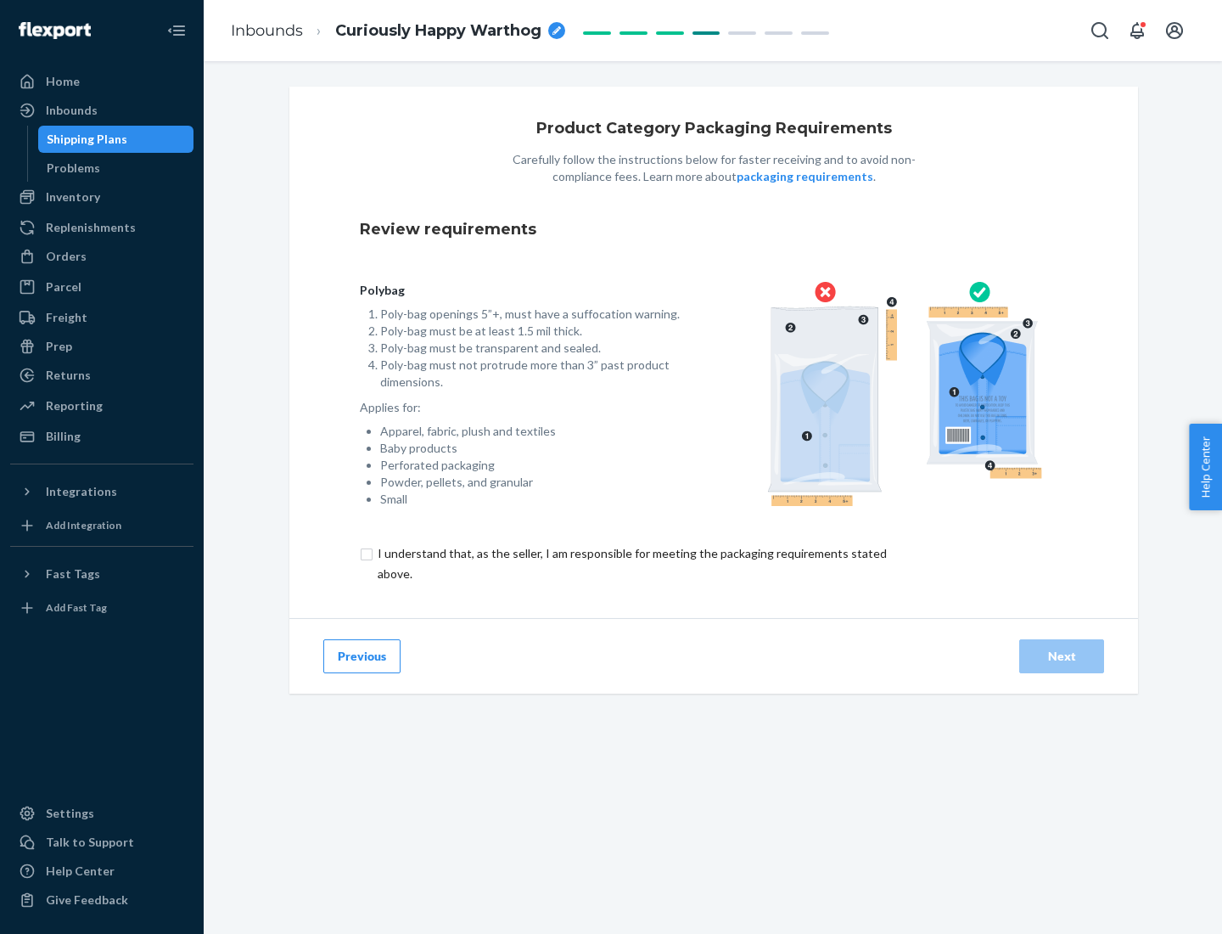
click at [631, 563] on input "checkbox" at bounding box center [642, 563] width 564 height 41
checkbox input "true"
click at [1062, 655] on div "Next" at bounding box center [1062, 656] width 56 height 17
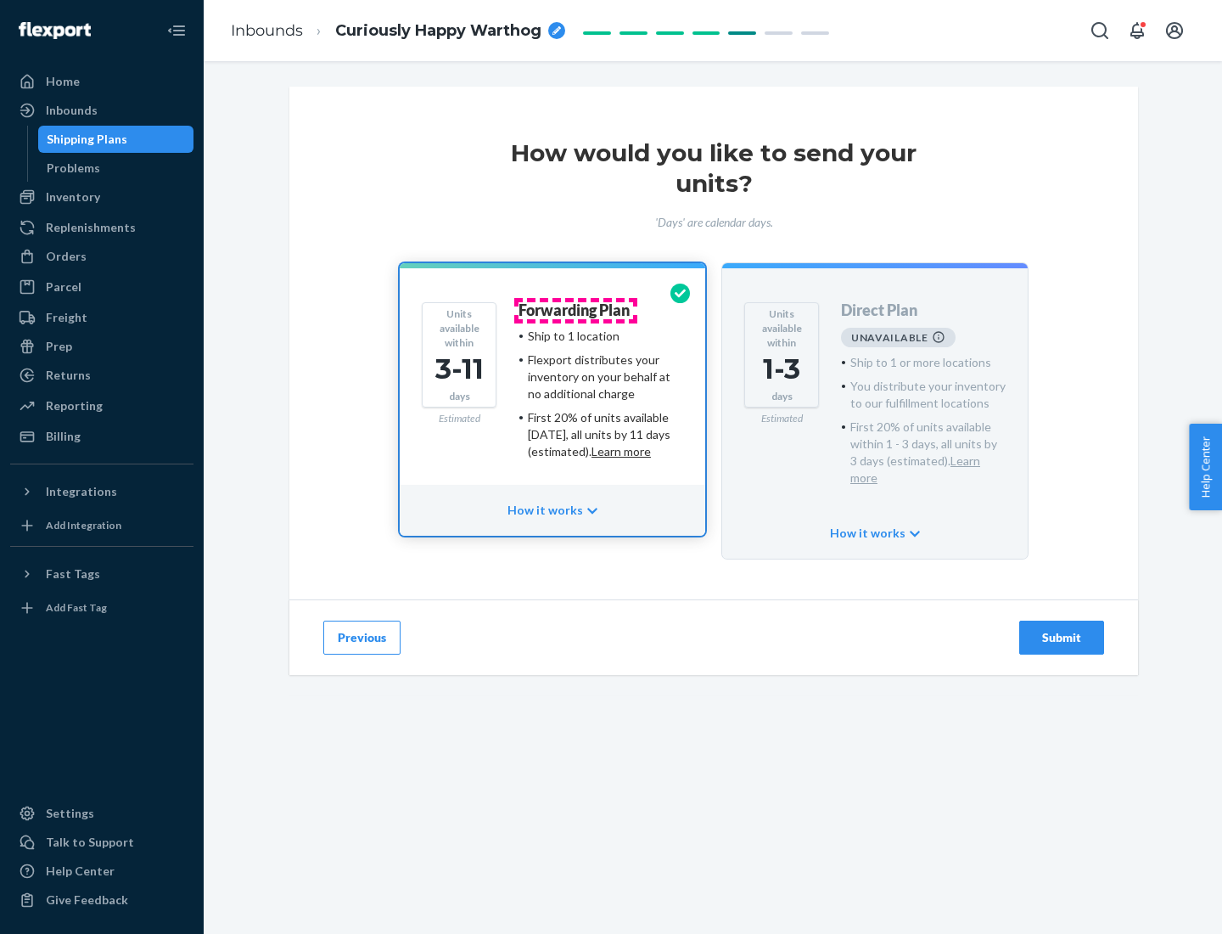
click at [575, 310] on h4 "Forwarding Plan" at bounding box center [574, 310] width 111 height 17
click at [1062, 629] on div "Submit" at bounding box center [1062, 637] width 56 height 17
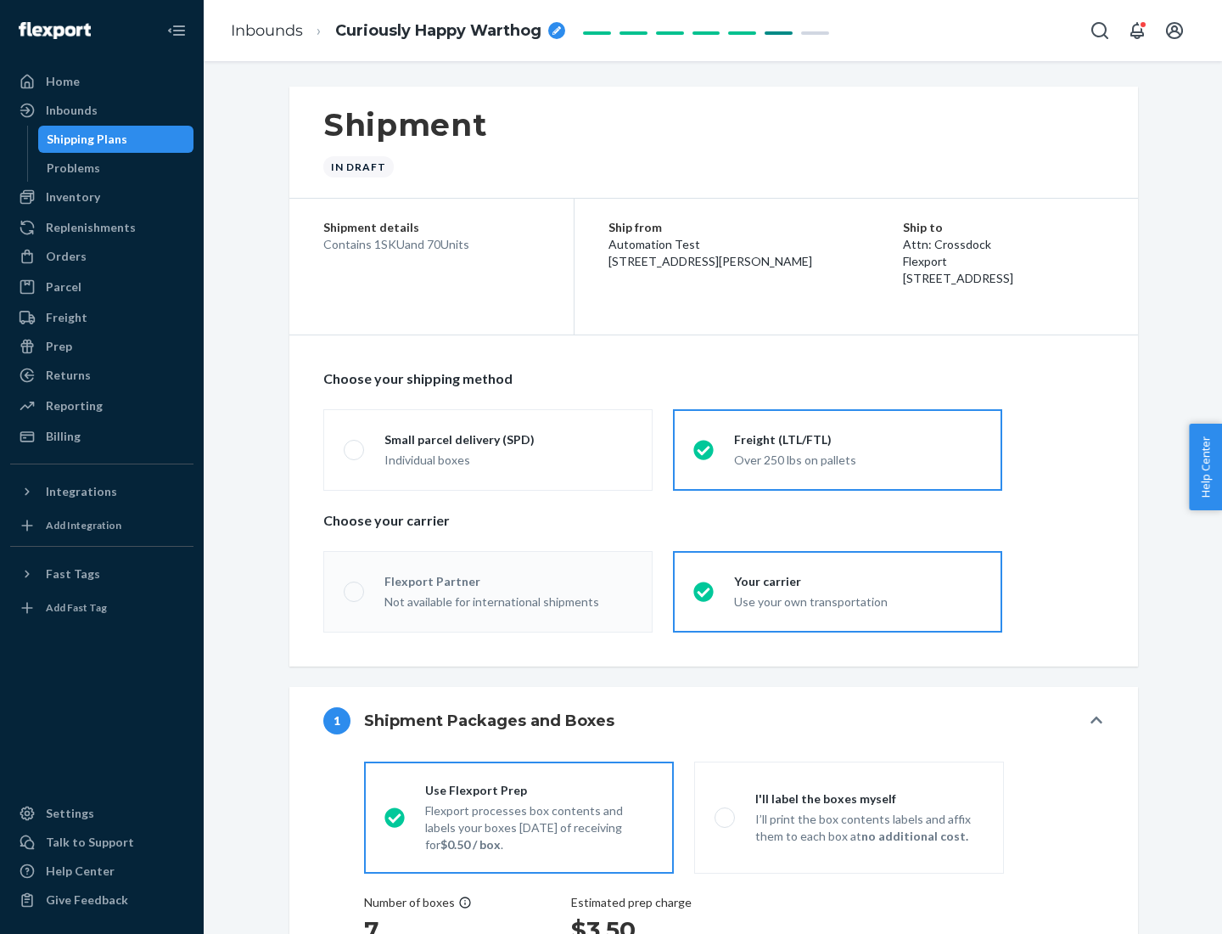
radio input "true"
radio input "false"
radio input "true"
radio input "false"
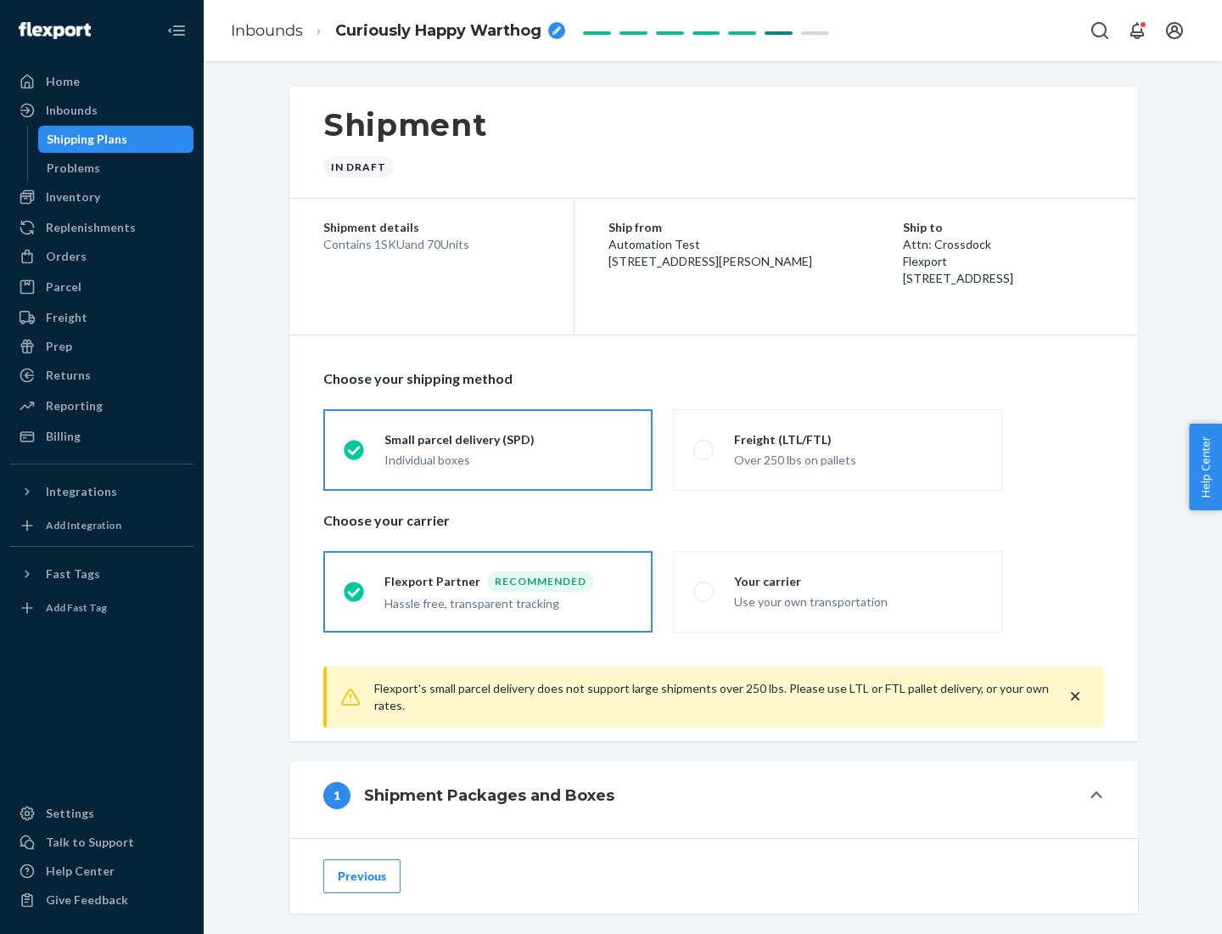
click at [508, 459] on div "Individual boxes" at bounding box center [508, 460] width 248 height 17
click at [355, 455] on input "Small parcel delivery (SPD) Individual boxes" at bounding box center [349, 449] width 11 height 11
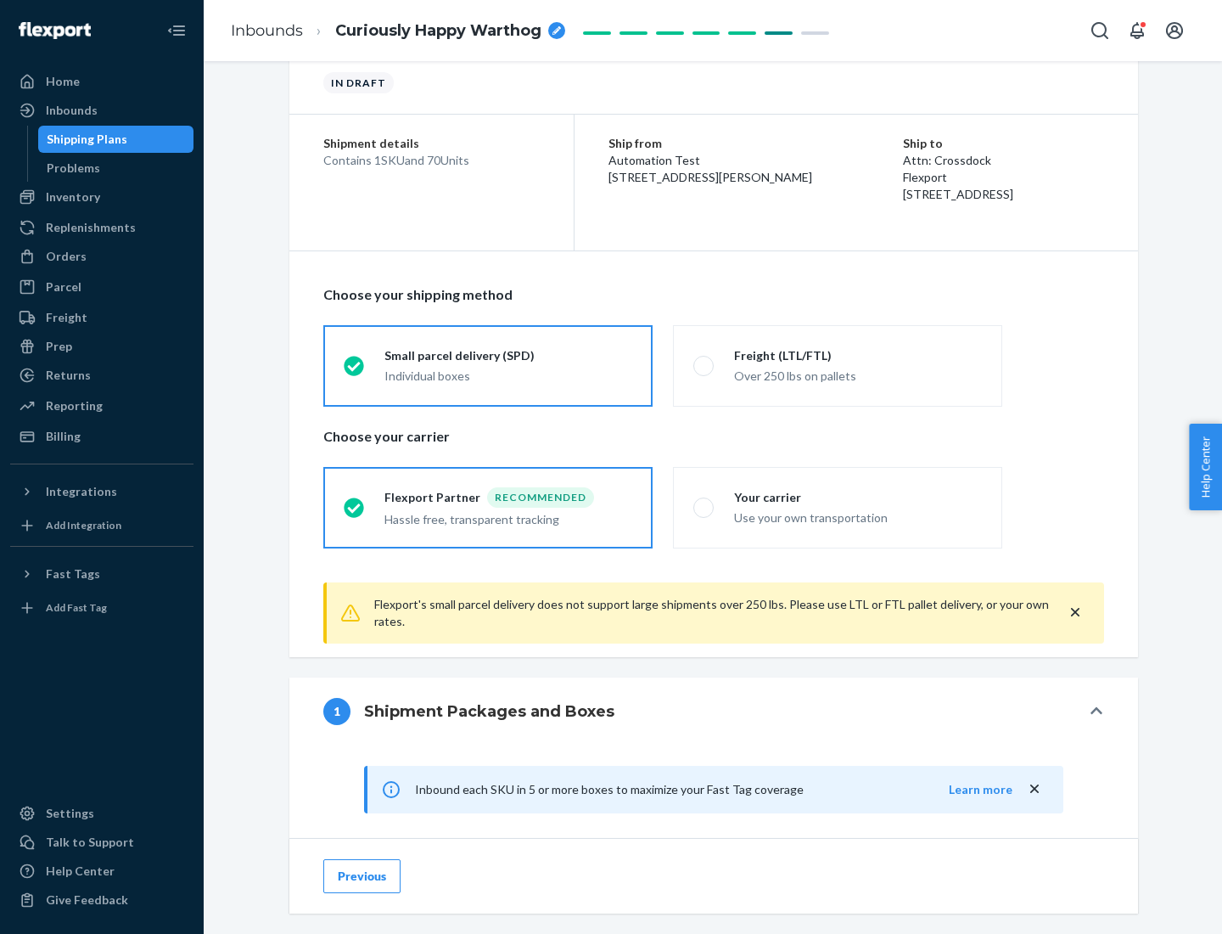
click at [508, 496] on div "Recommended" at bounding box center [540, 497] width 107 height 20
click at [355, 502] on input "Flexport Partner Recommended Hassle free, transparent tracking" at bounding box center [349, 507] width 11 height 11
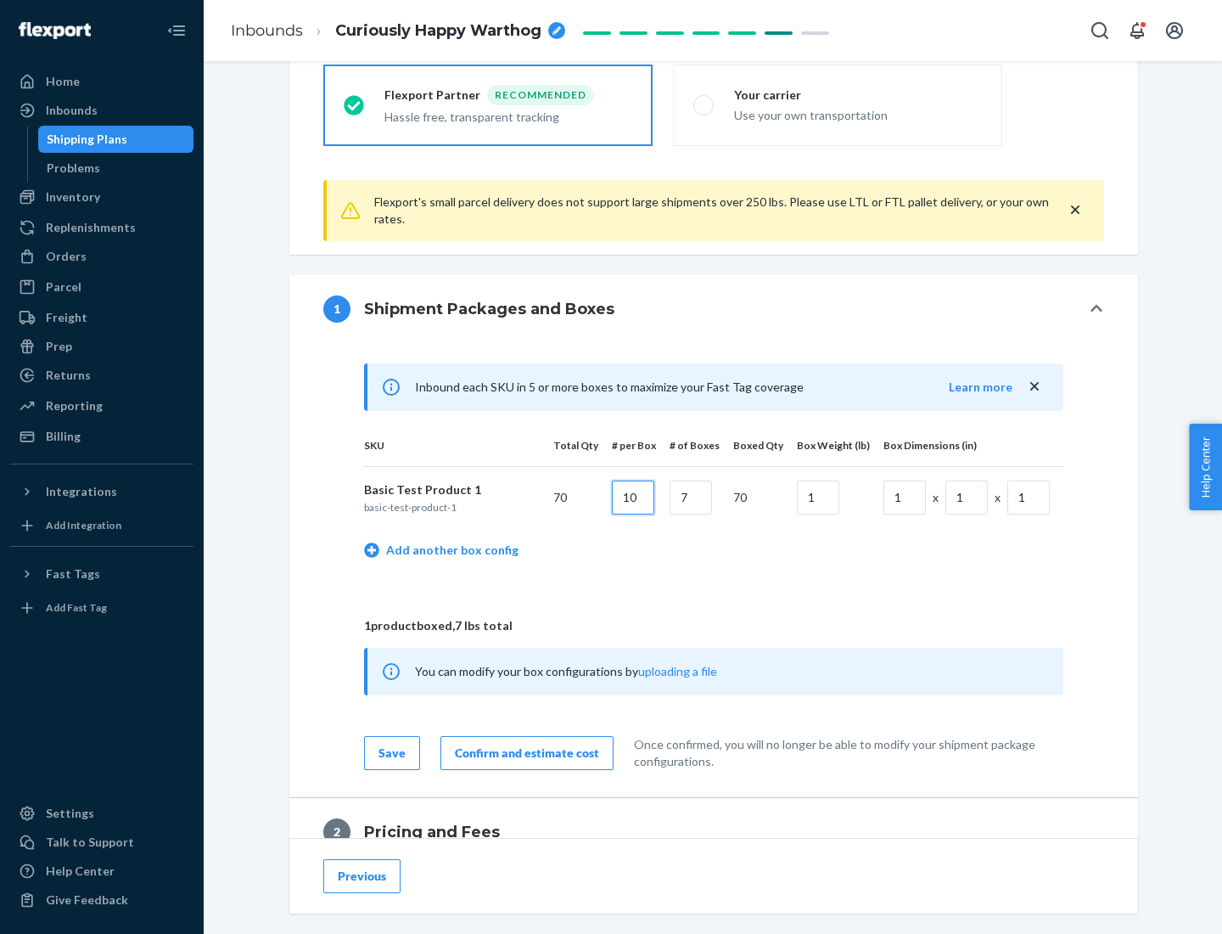
type input "10"
type input "7"
type input "1"
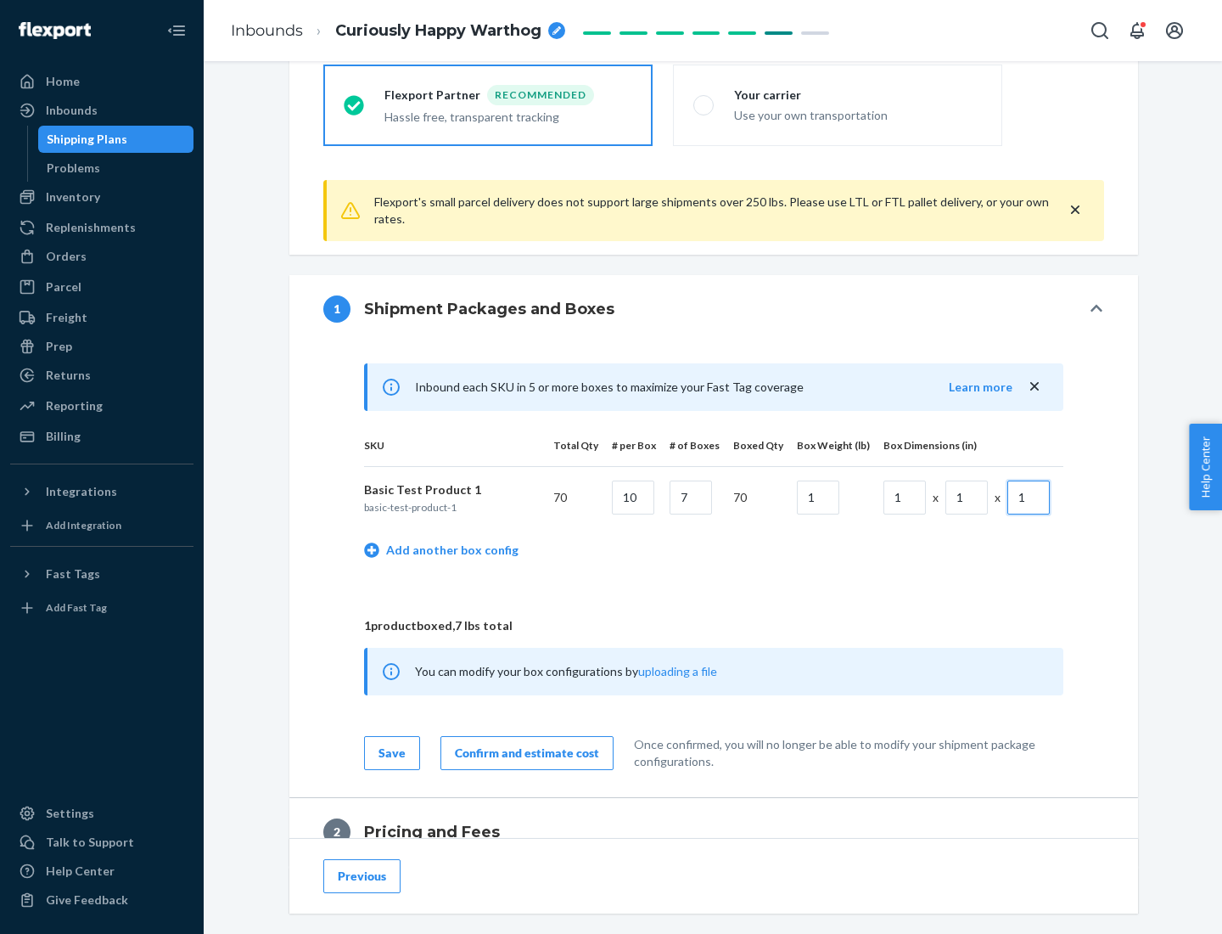
scroll to position [742, 0]
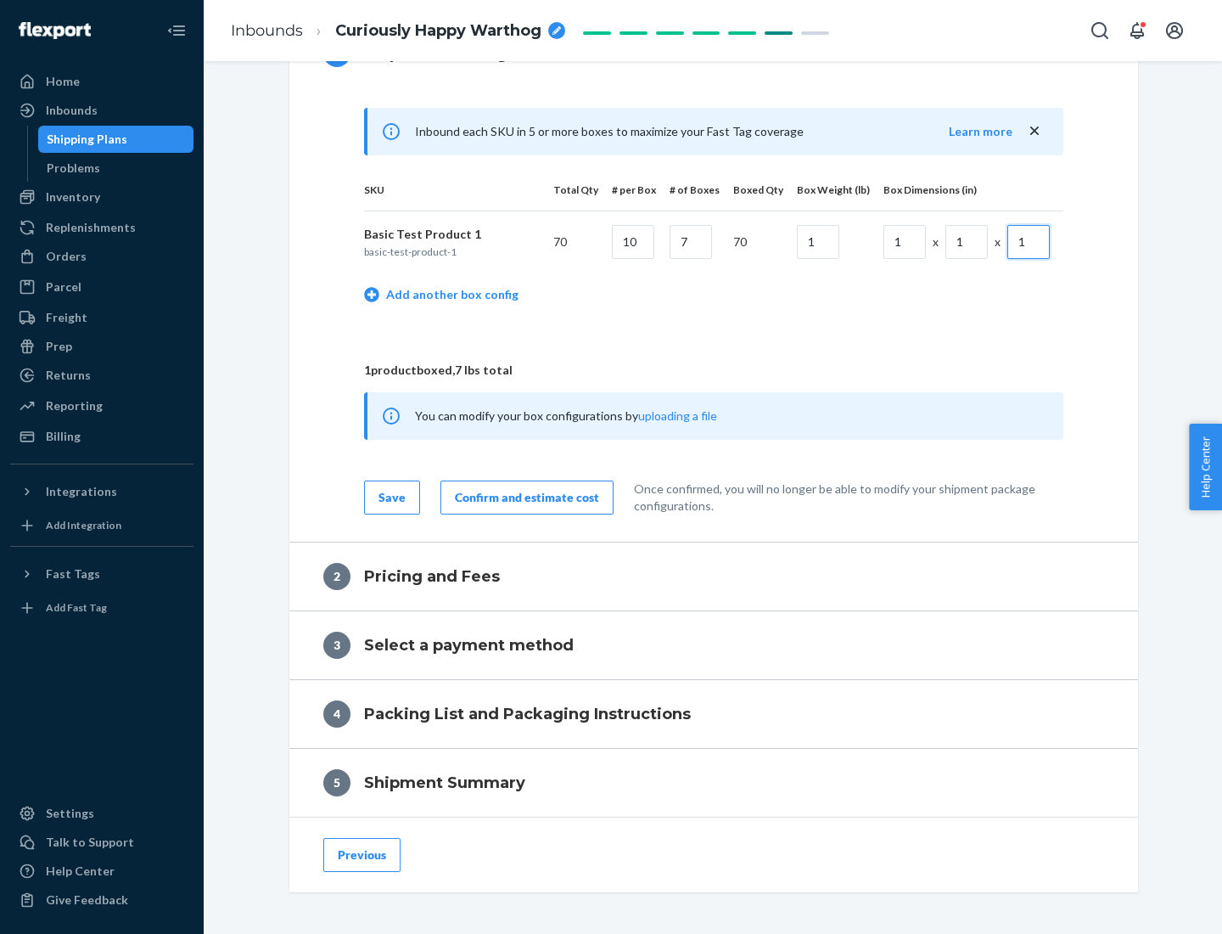
type input "1"
click at [524, 496] on div "Confirm and estimate cost" at bounding box center [527, 497] width 144 height 17
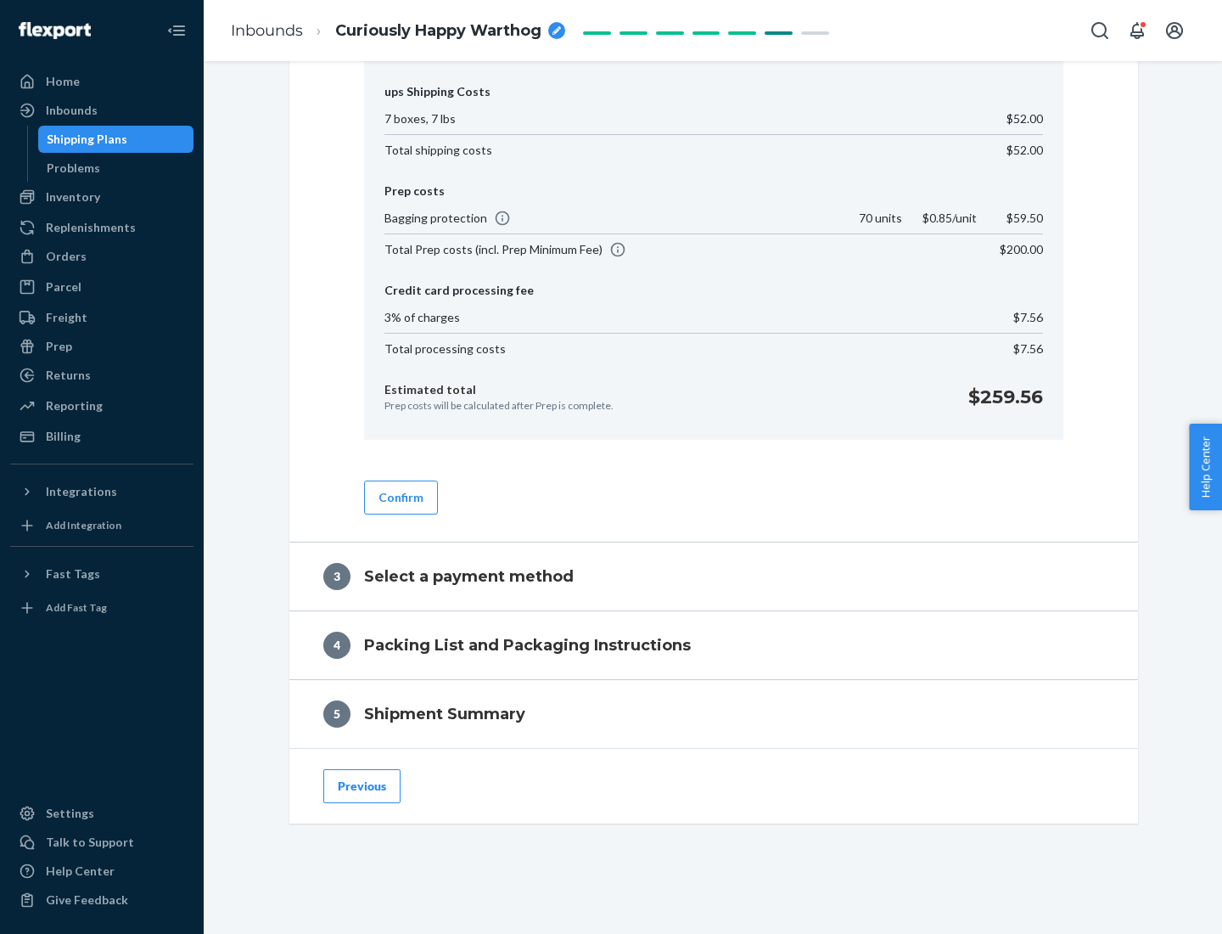
click at [400, 496] on button "Confirm" at bounding box center [401, 497] width 74 height 34
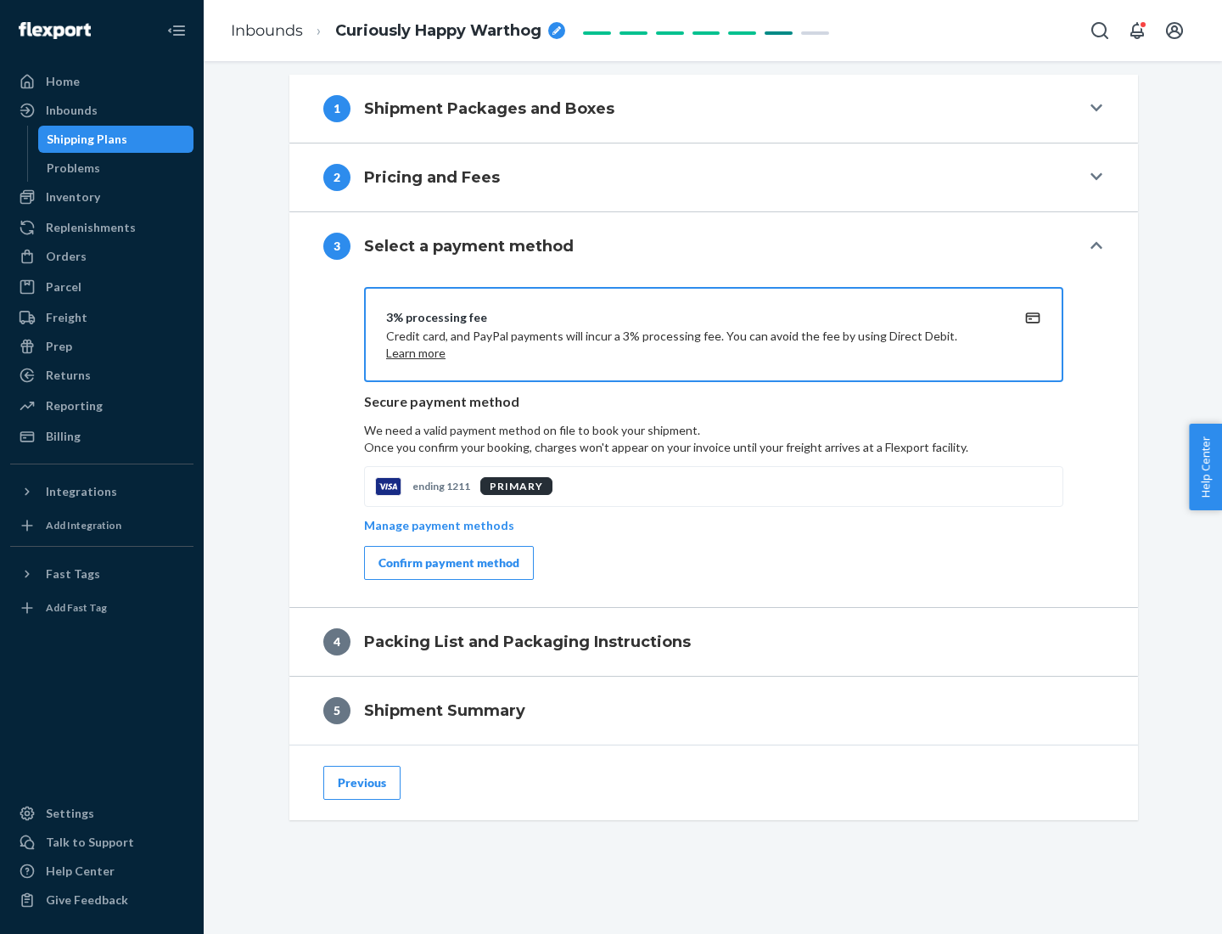
scroll to position [687, 0]
click at [447, 563] on div "Confirm payment method" at bounding box center [449, 562] width 141 height 17
